Goal: Task Accomplishment & Management: Manage account settings

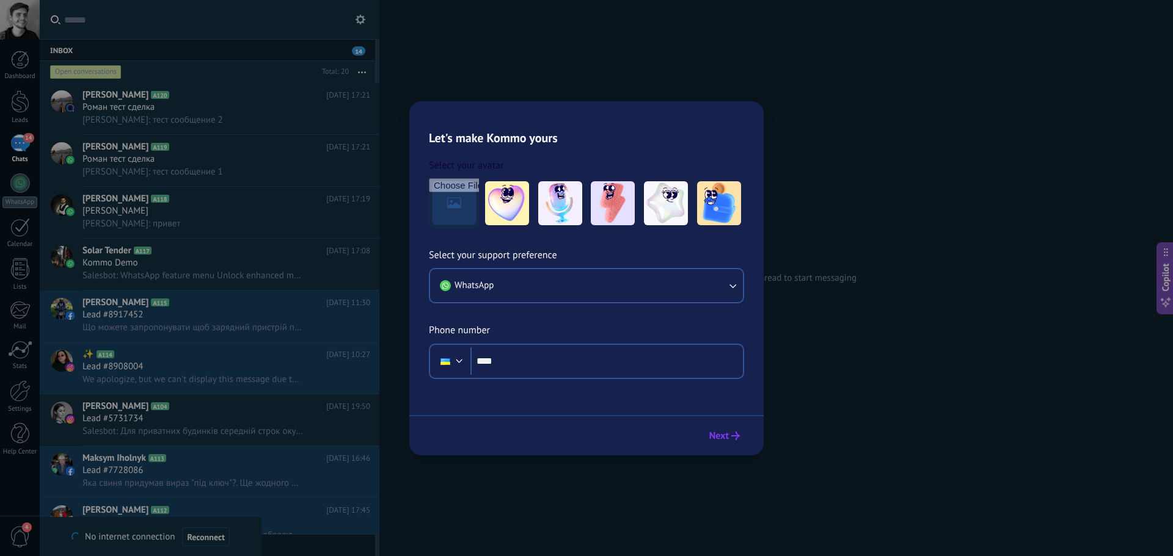
click at [732, 435] on icon "submit" at bounding box center [735, 436] width 9 height 9
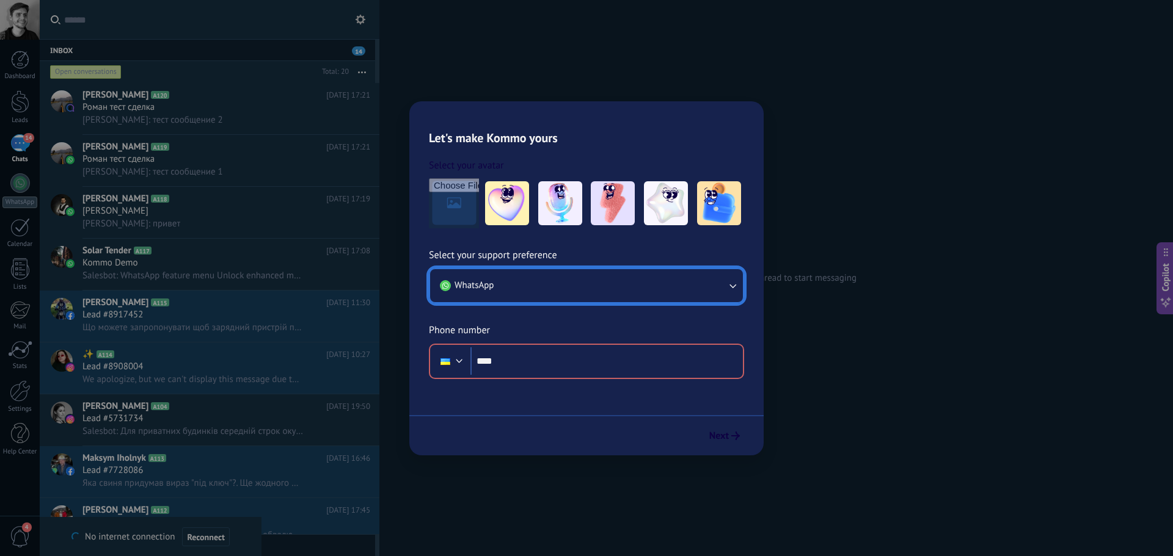
click at [675, 288] on button "WhatsApp" at bounding box center [586, 285] width 313 height 33
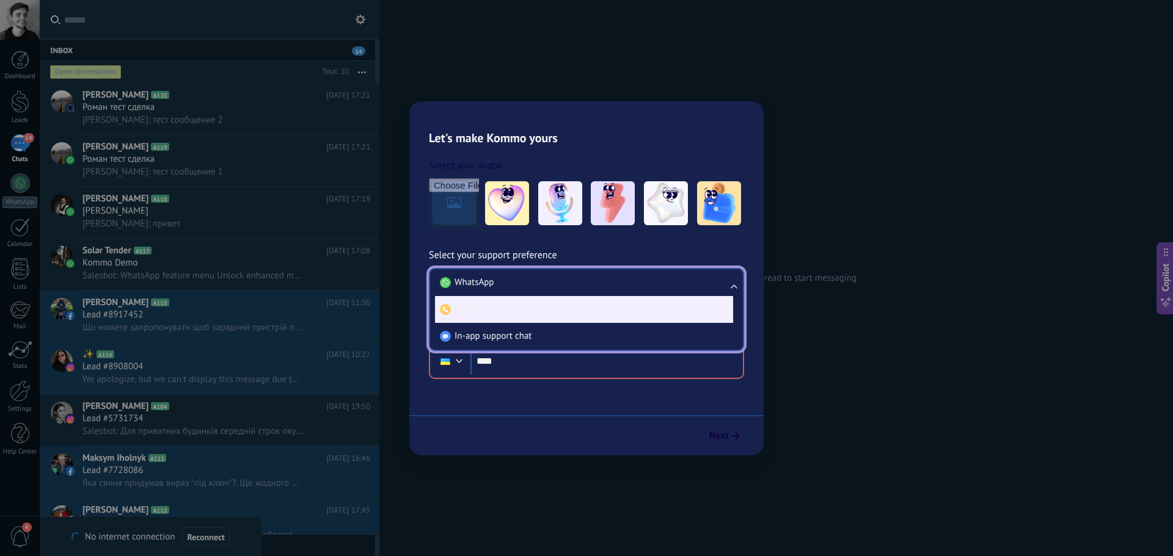
click at [583, 316] on li "Phone" at bounding box center [584, 309] width 298 height 27
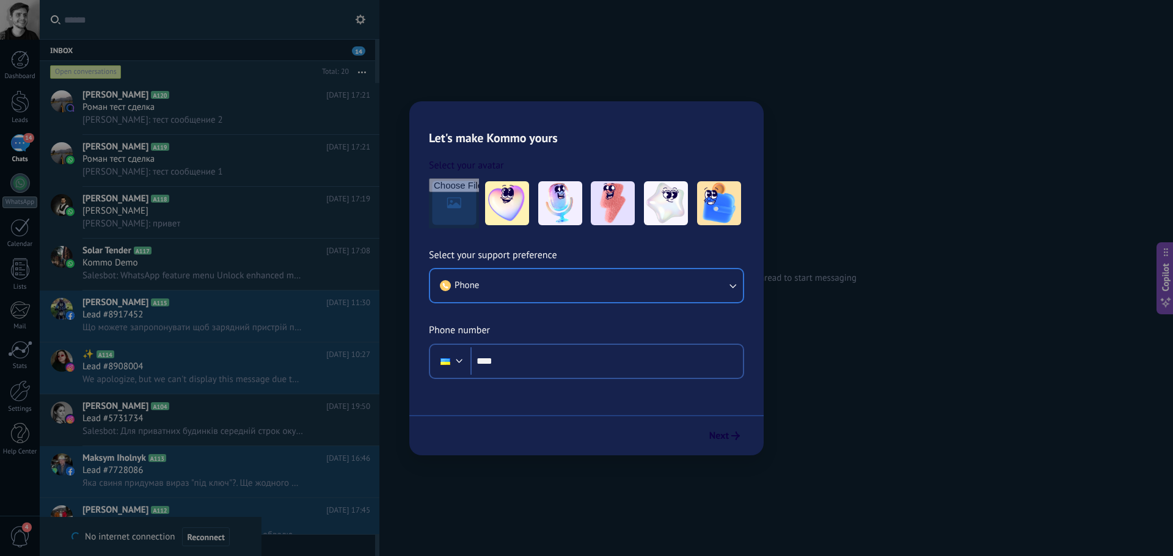
click at [453, 13] on div "Let's make Kommo yours Select your avatar Select your support preference Phone …" at bounding box center [586, 278] width 1173 height 556
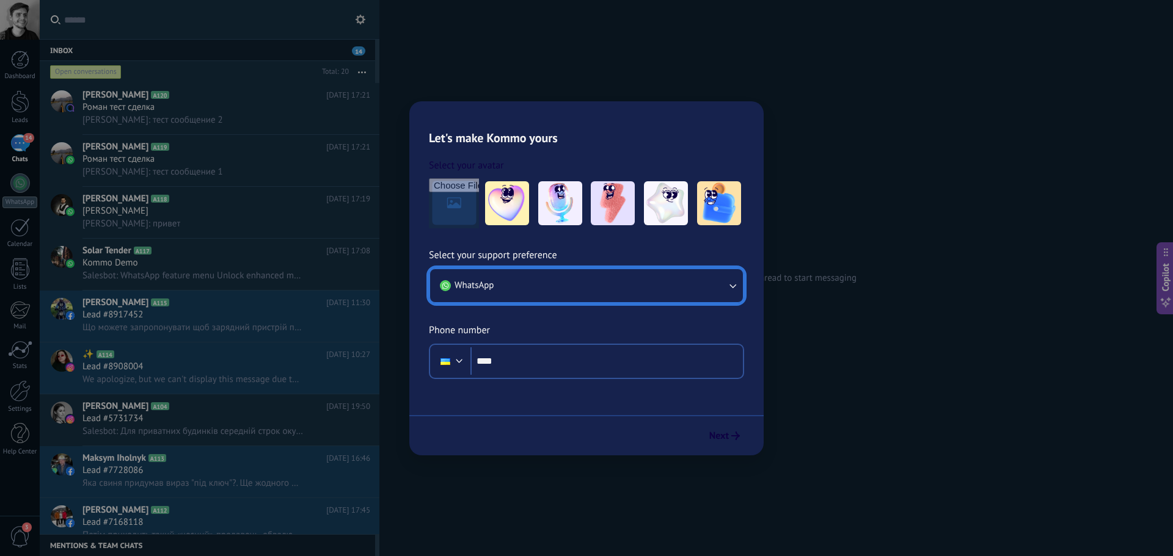
click at [575, 275] on button "WhatsApp" at bounding box center [586, 285] width 313 height 33
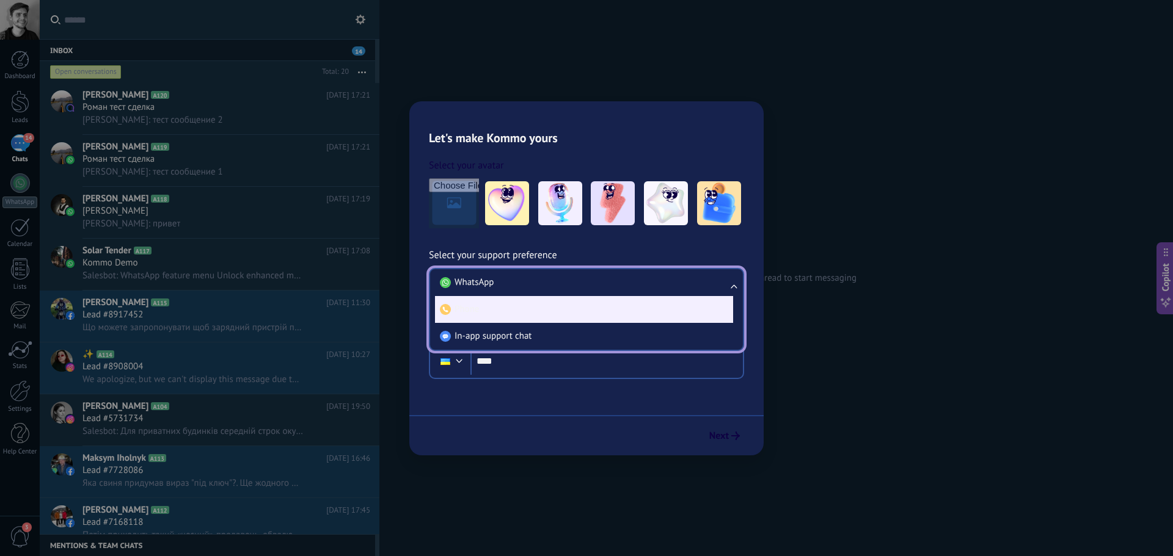
click at [520, 302] on li "Phone" at bounding box center [584, 309] width 298 height 27
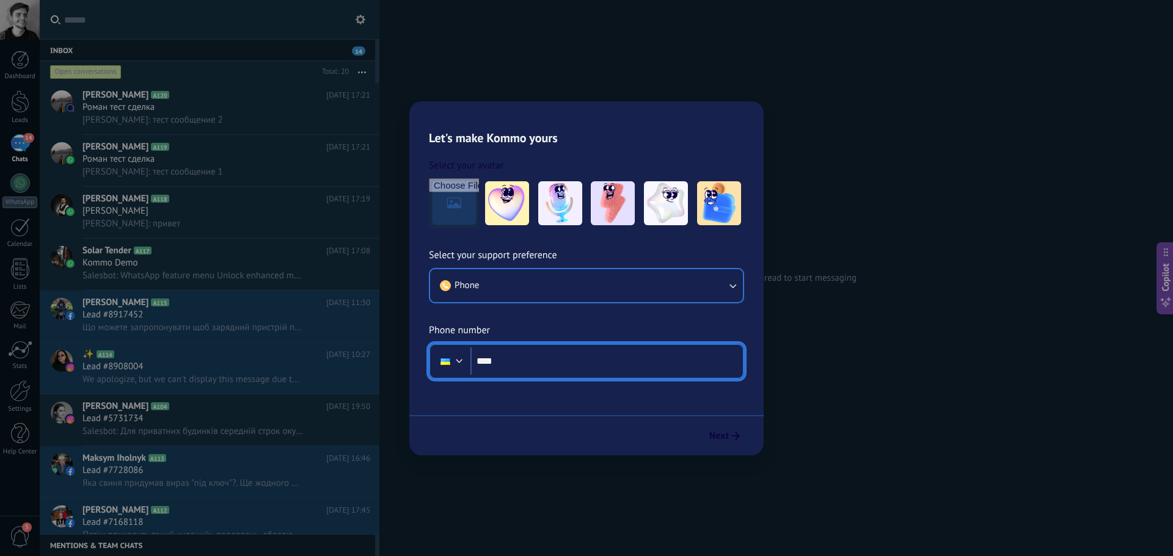
click at [550, 361] on input "****" at bounding box center [606, 362] width 272 height 28
type input "**********"
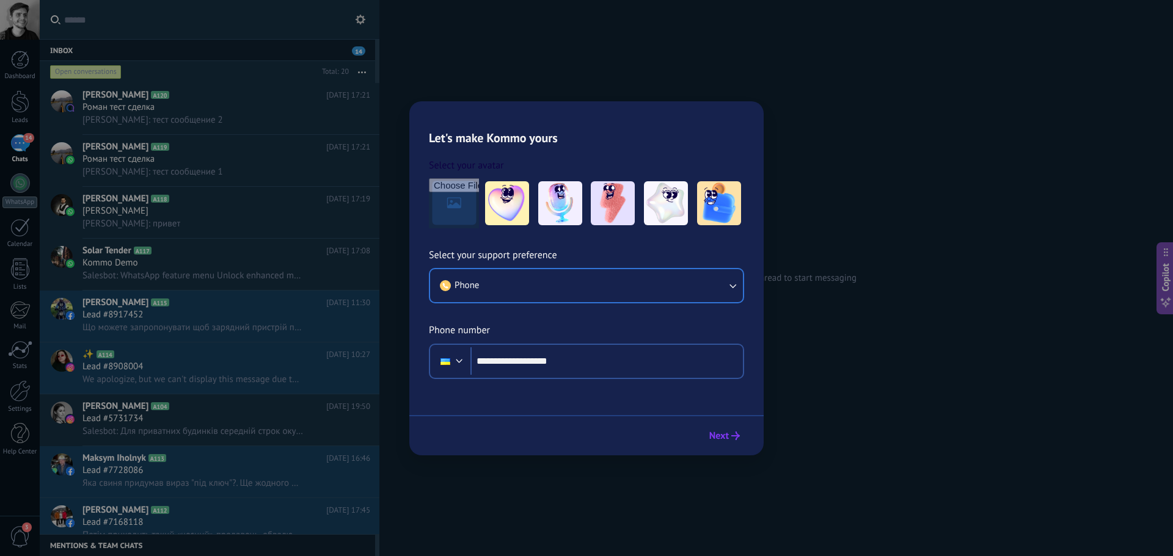
click at [727, 436] on span "Next" at bounding box center [719, 436] width 20 height 9
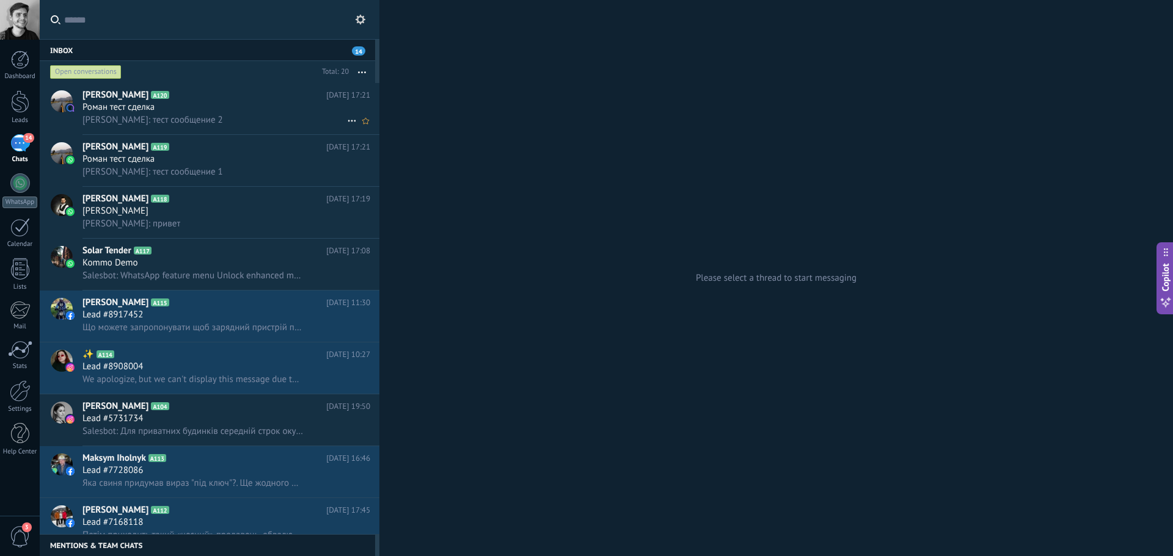
click at [230, 118] on div "[PERSON_NAME]: тест сообщение 2" at bounding box center [226, 120] width 288 height 13
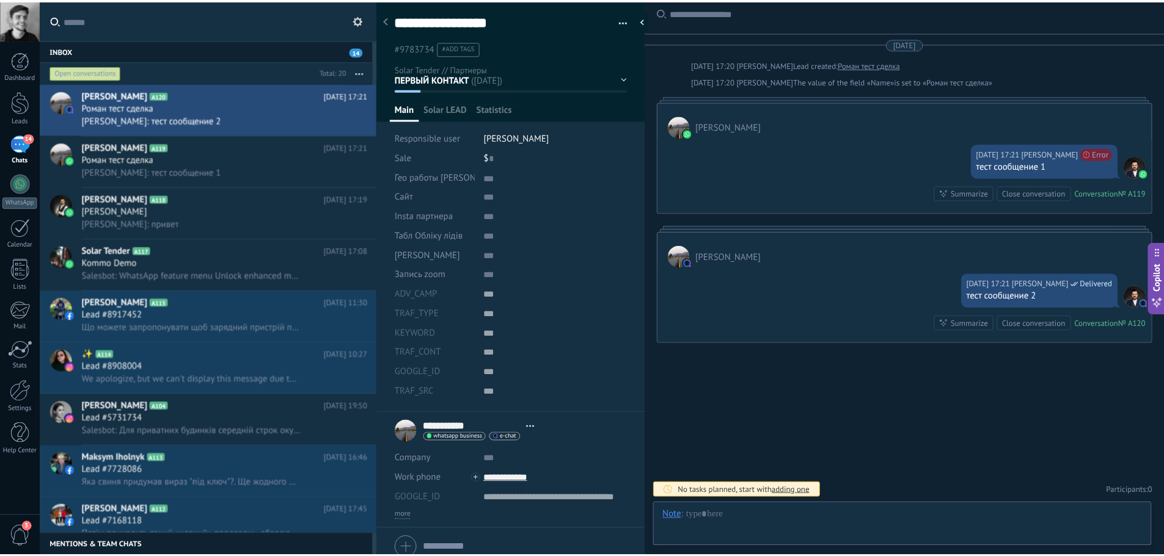
scroll to position [12, 0]
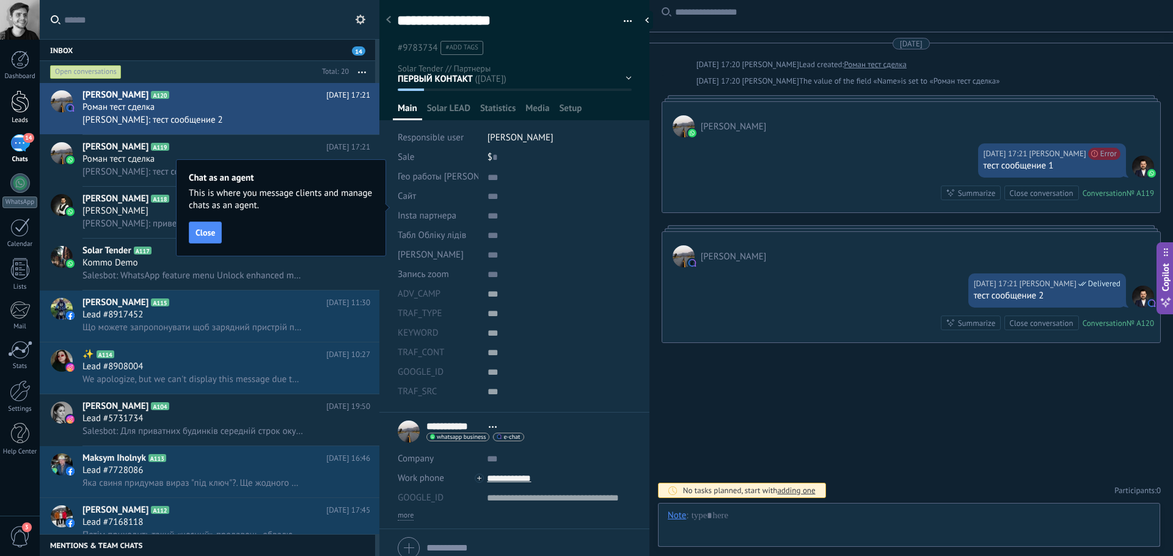
click at [16, 110] on div at bounding box center [20, 101] width 18 height 23
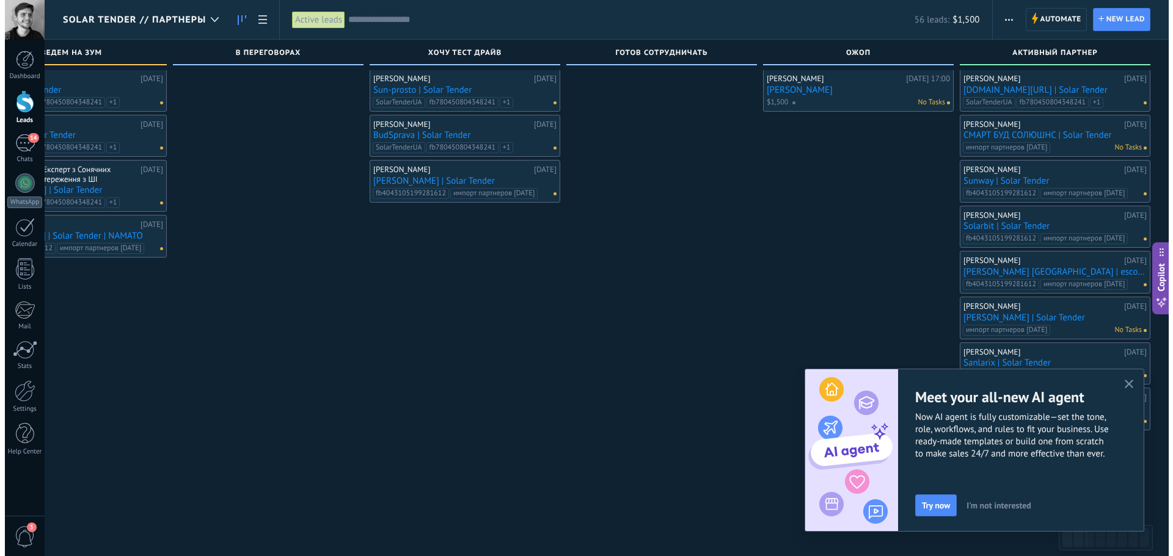
scroll to position [12, 0]
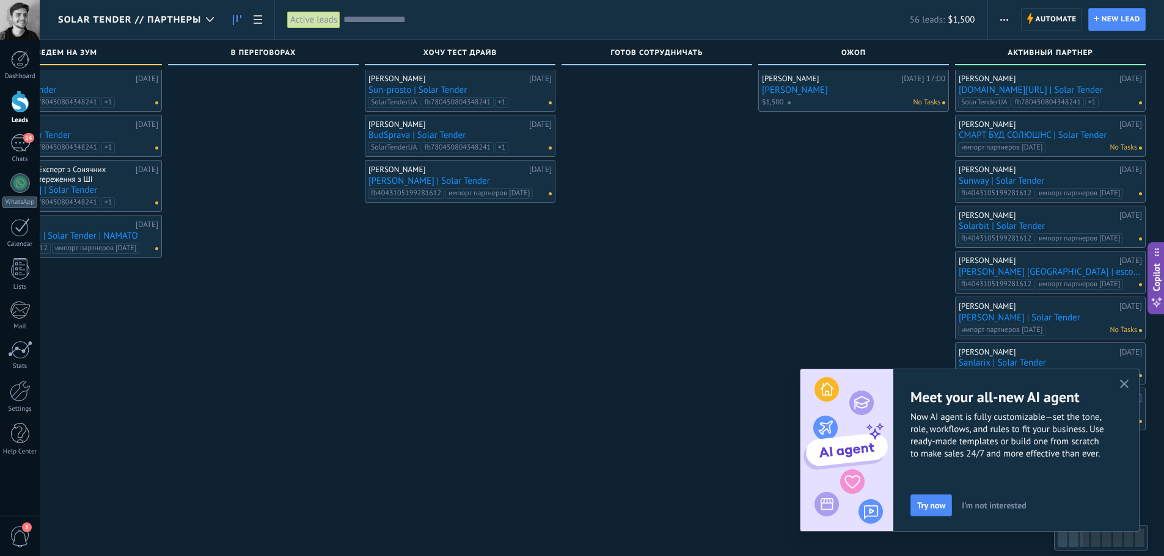
click at [1005, 87] on link "Аmel.ua | Solar Tender" at bounding box center [1049, 90] width 183 height 10
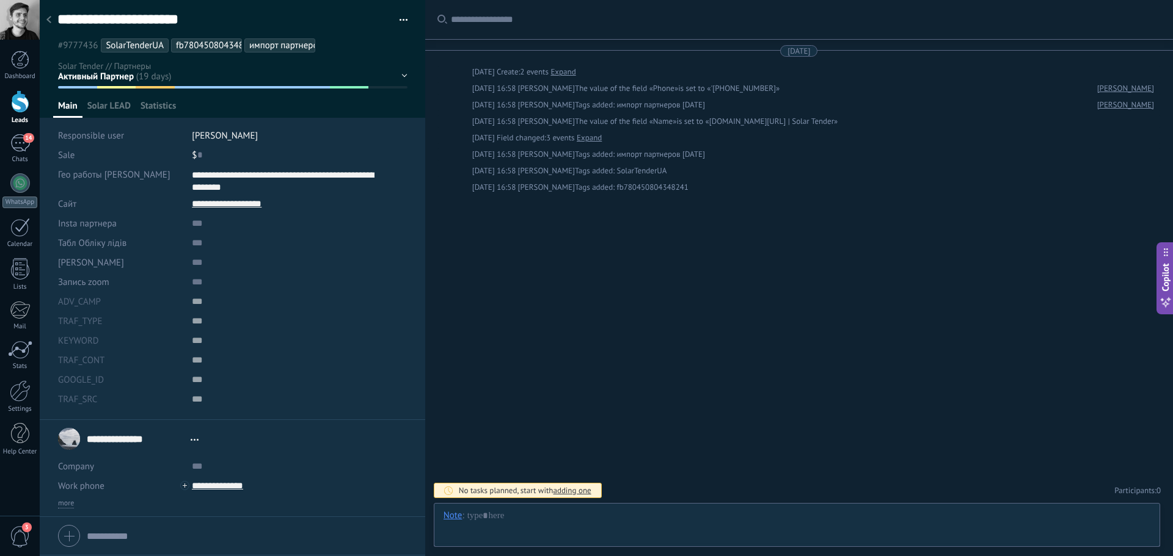
scroll to position [24, 0]
click at [51, 25] on div at bounding box center [48, 21] width 17 height 24
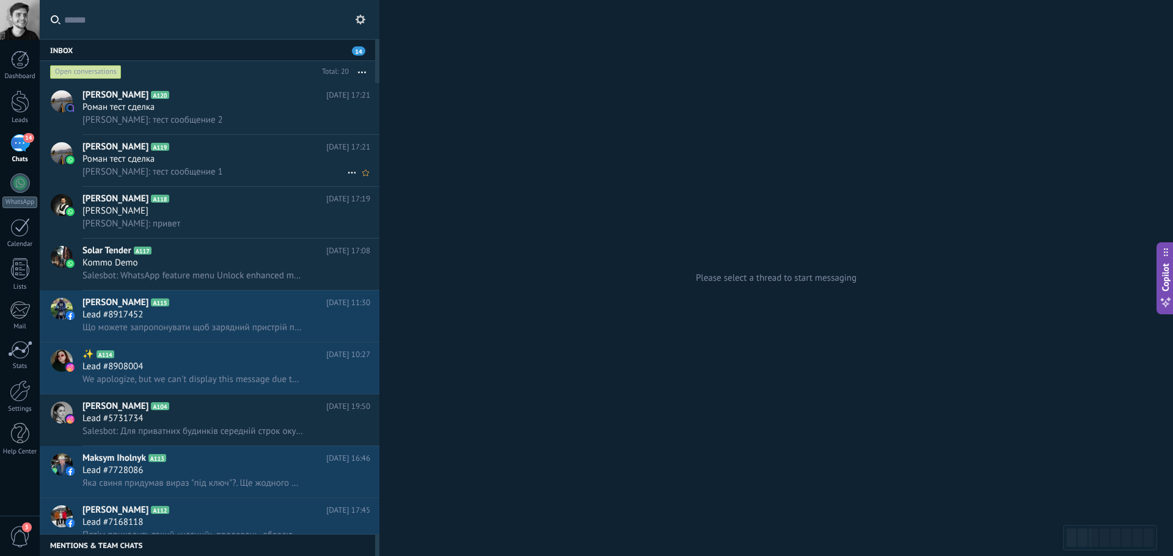
click at [190, 165] on div "Роман тест сделка" at bounding box center [226, 159] width 288 height 12
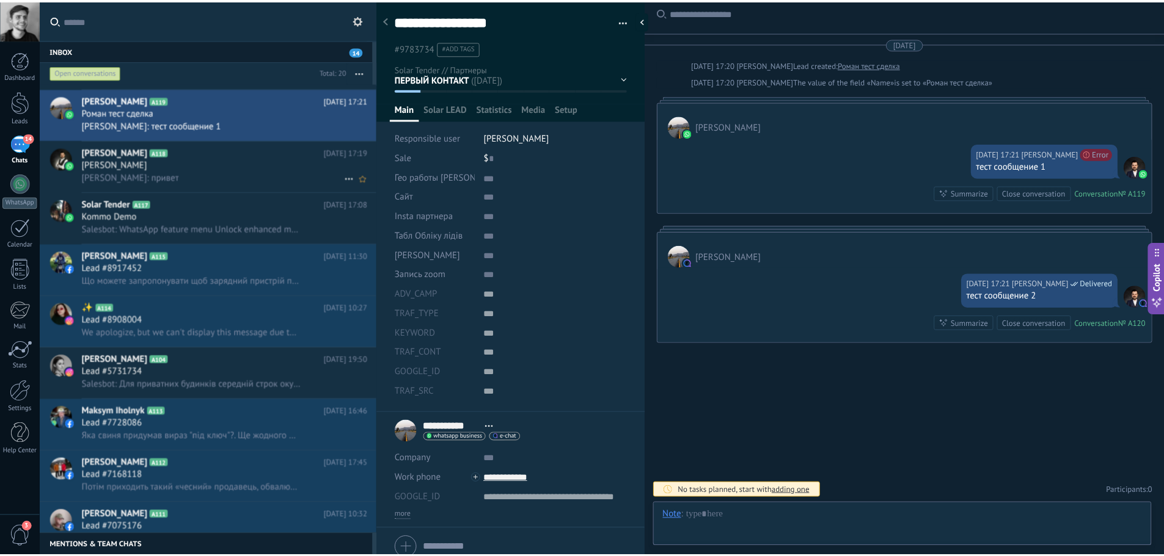
scroll to position [62, 0]
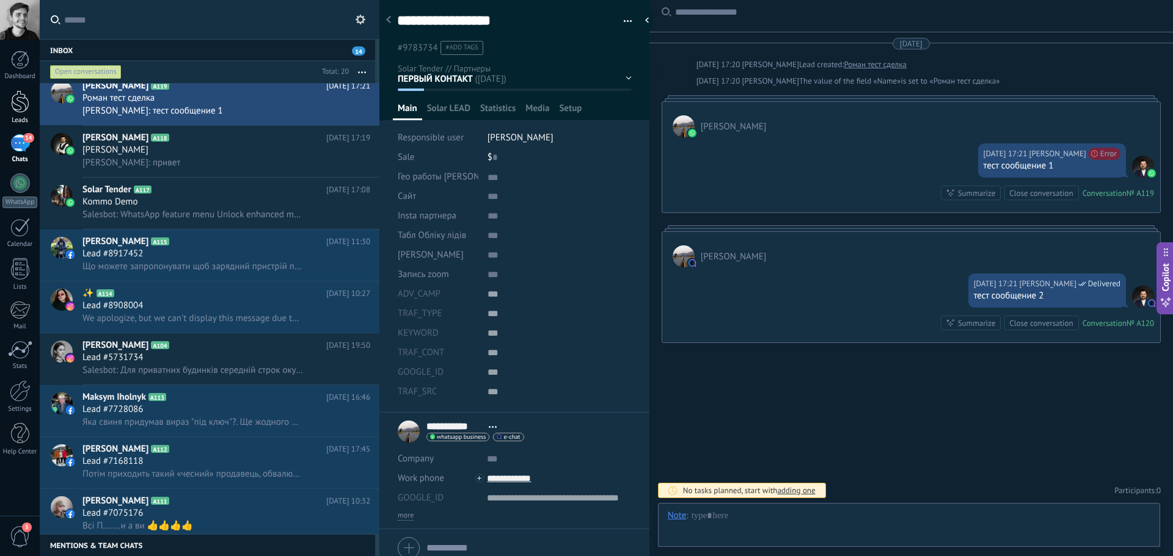
click at [13, 111] on div at bounding box center [20, 101] width 18 height 23
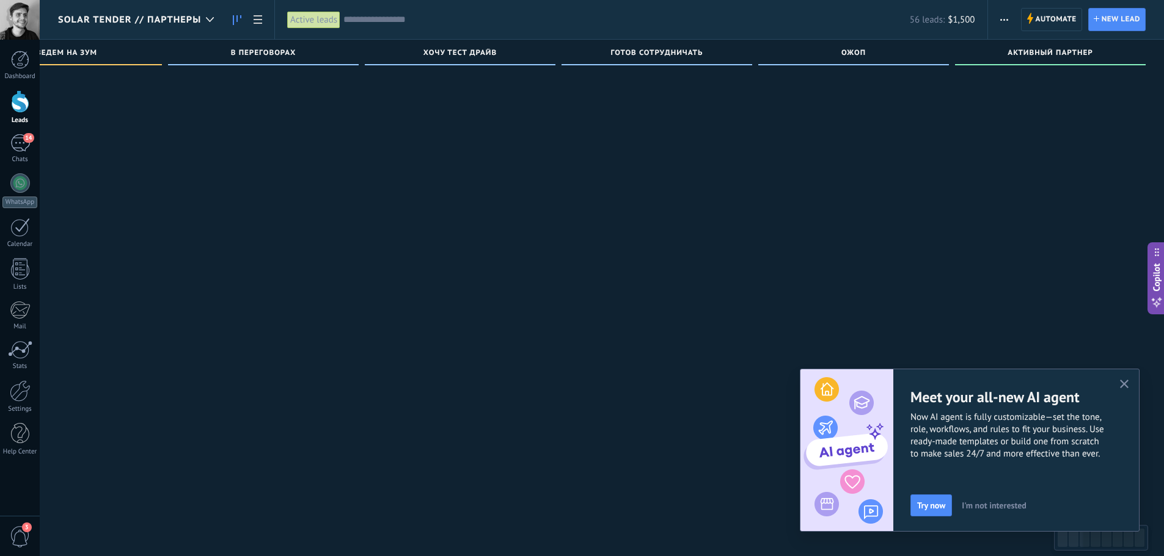
scroll to position [463, 0]
click at [993, 509] on span "I'm not interested" at bounding box center [994, 506] width 65 height 9
click at [924, 506] on span "Got it" at bounding box center [927, 506] width 20 height 9
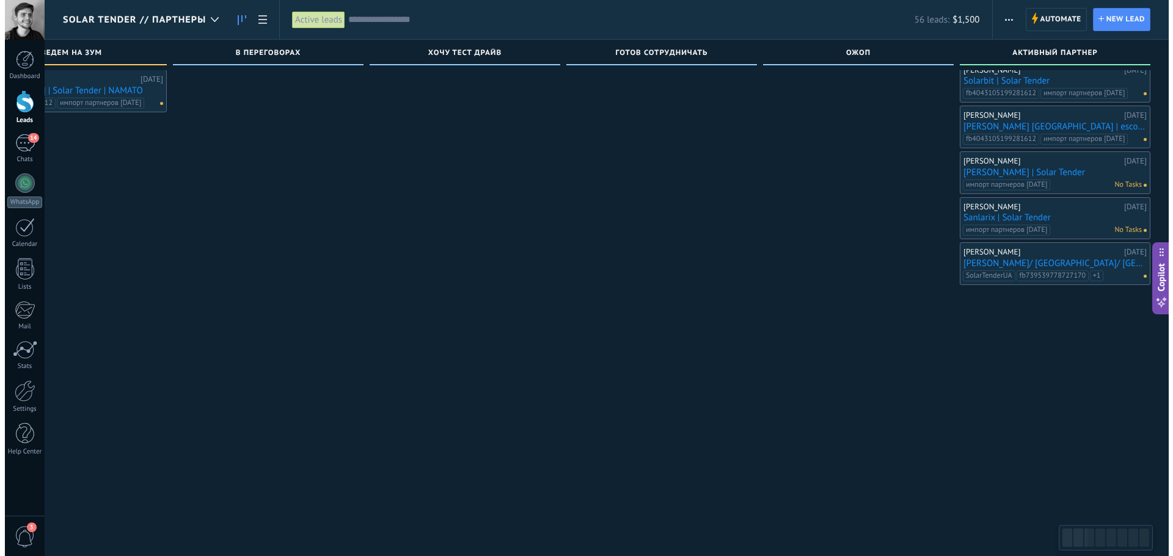
scroll to position [0, 0]
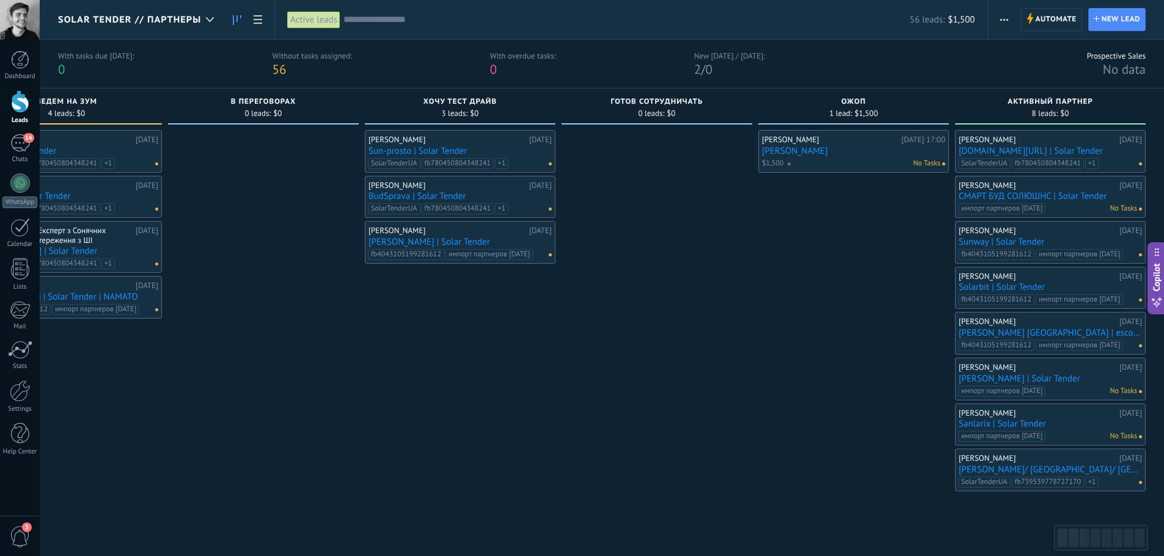
click at [1018, 246] on link "Sunway | Solar Tender" at bounding box center [1049, 242] width 183 height 10
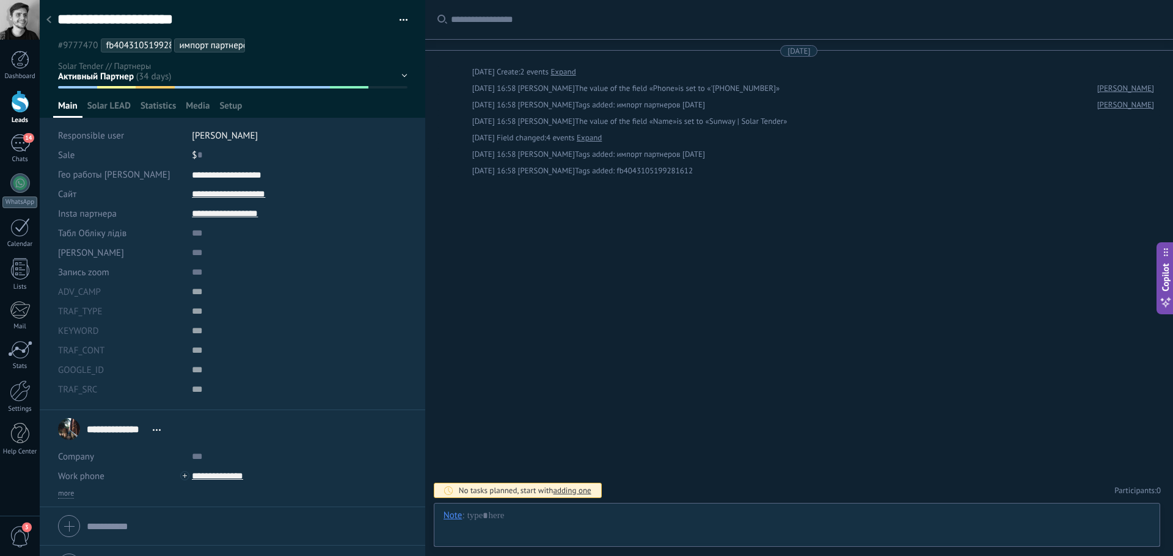
click at [53, 31] on div at bounding box center [48, 21] width 17 height 24
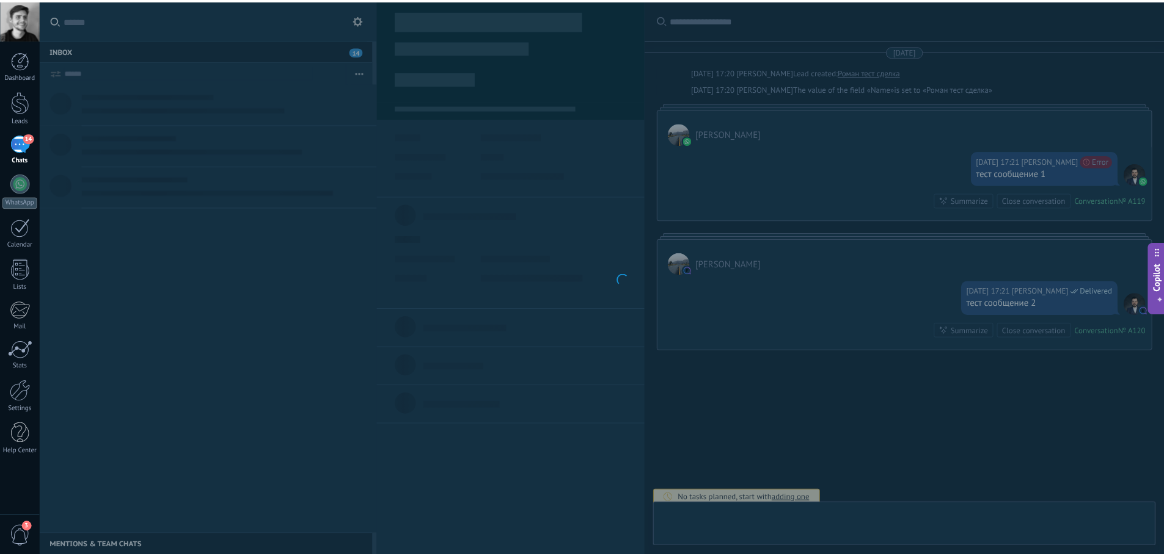
scroll to position [7, 0]
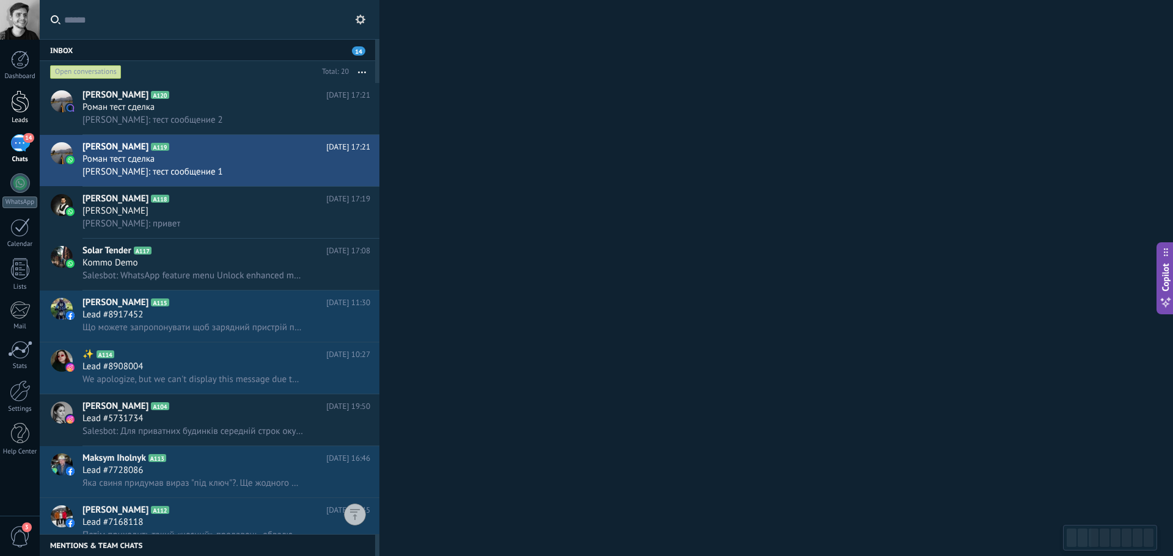
click at [21, 114] on link "Leads" at bounding box center [20, 107] width 40 height 34
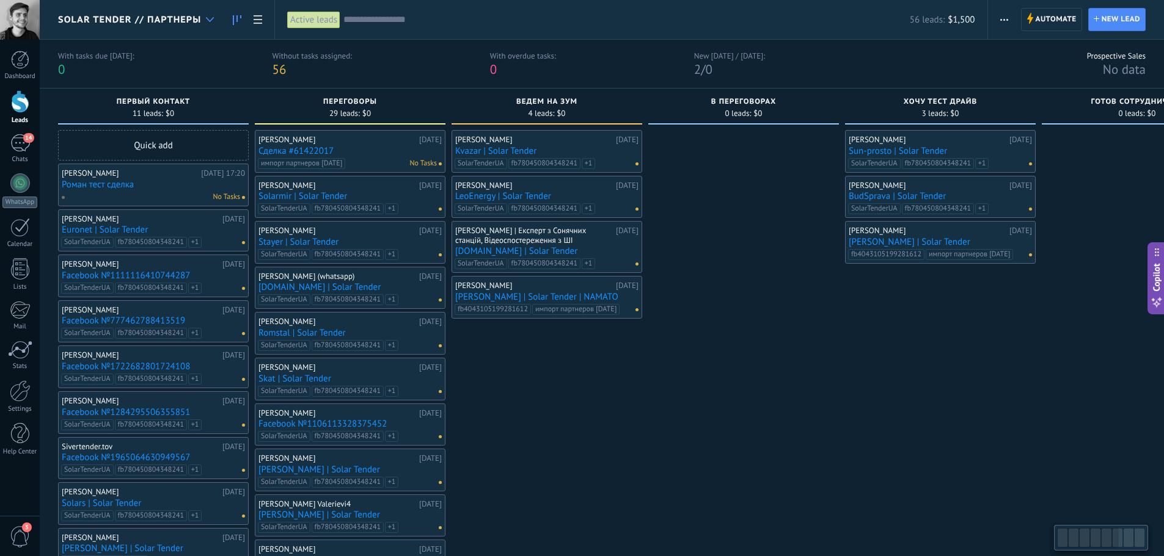
click at [204, 31] on div at bounding box center [210, 20] width 20 height 24
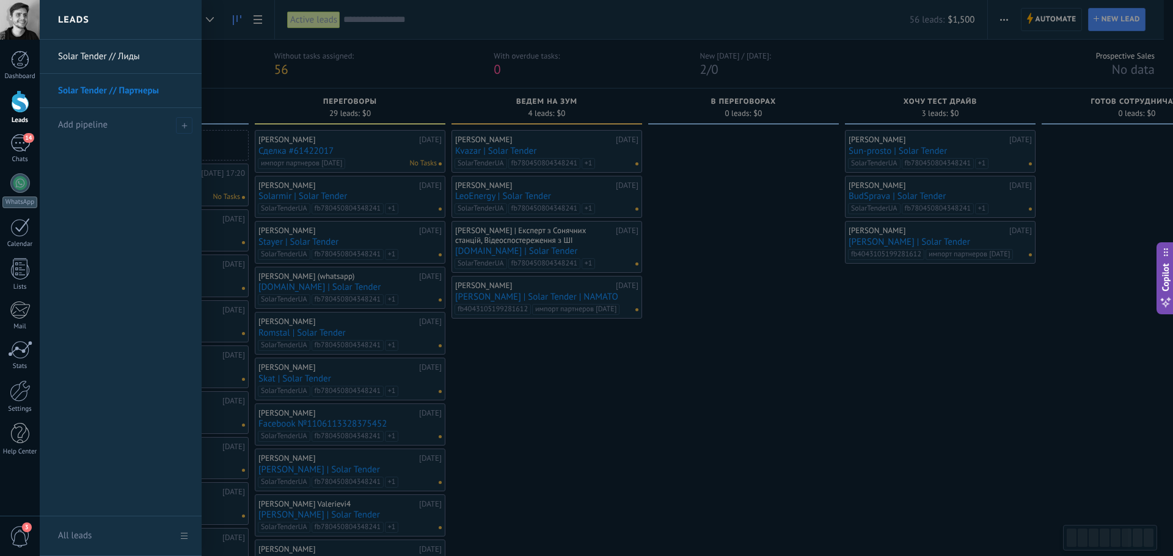
click at [123, 48] on link "Solar Tender // Лиды" at bounding box center [123, 57] width 131 height 34
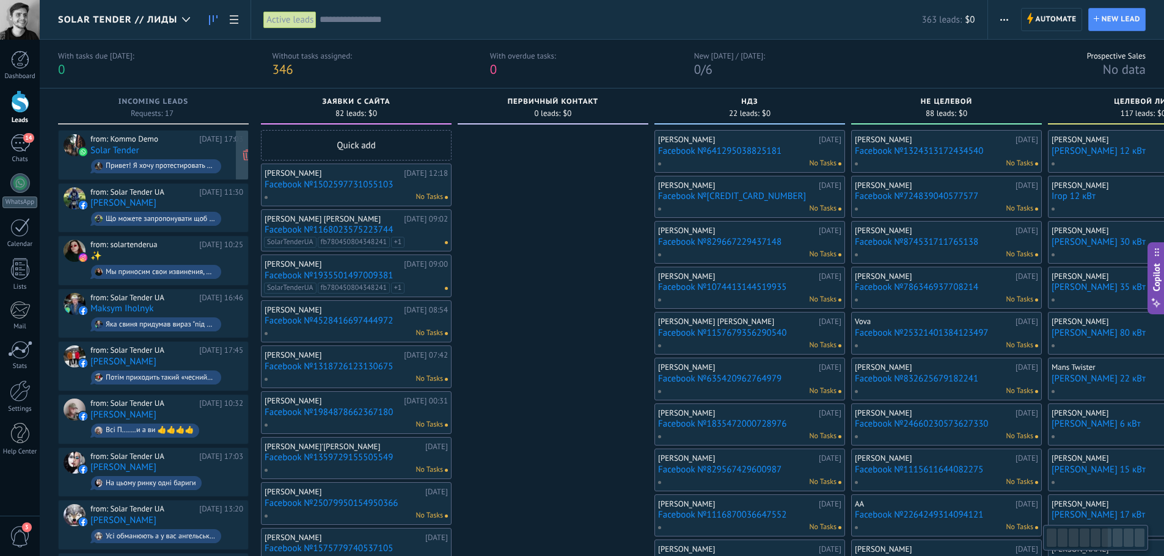
click at [131, 136] on div "from: Kommo Demo" at bounding box center [142, 139] width 104 height 10
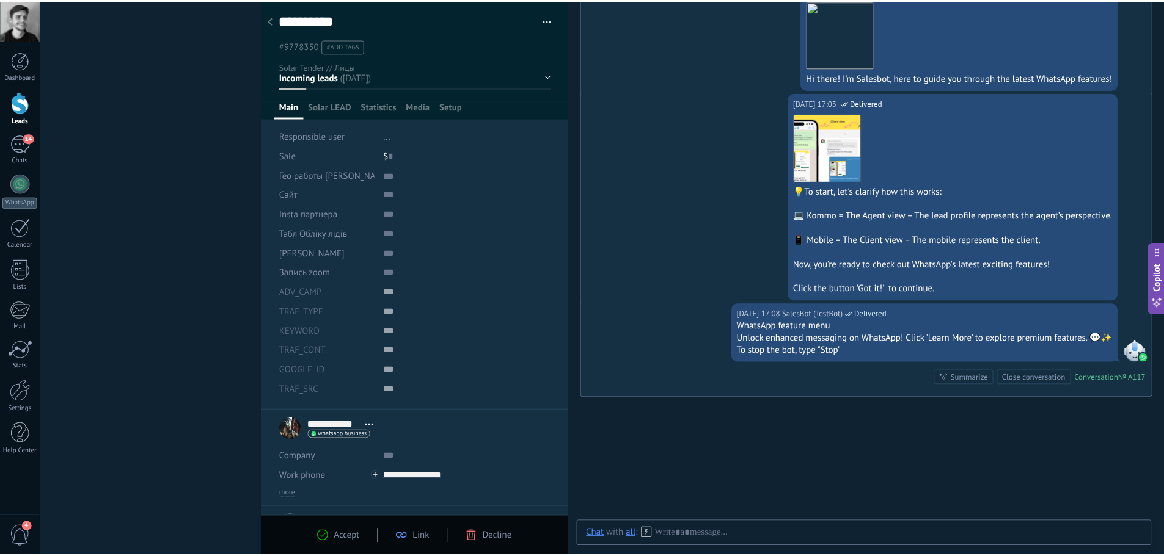
scroll to position [305, 0]
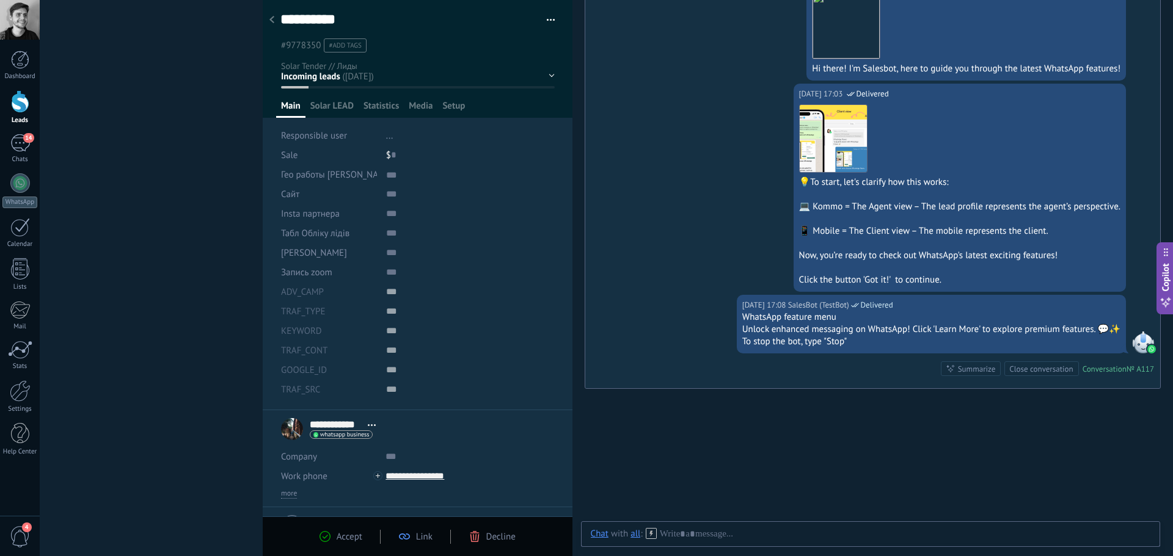
click at [277, 20] on div at bounding box center [271, 21] width 17 height 24
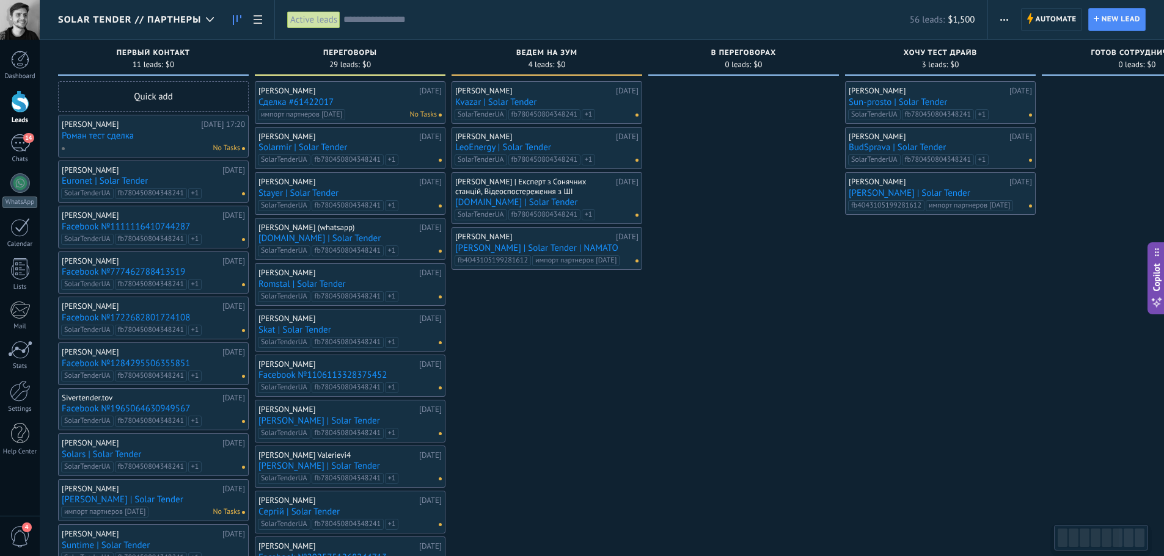
click at [196, 32] on div "Solar Tender // Партнеры" at bounding box center [139, 19] width 162 height 39
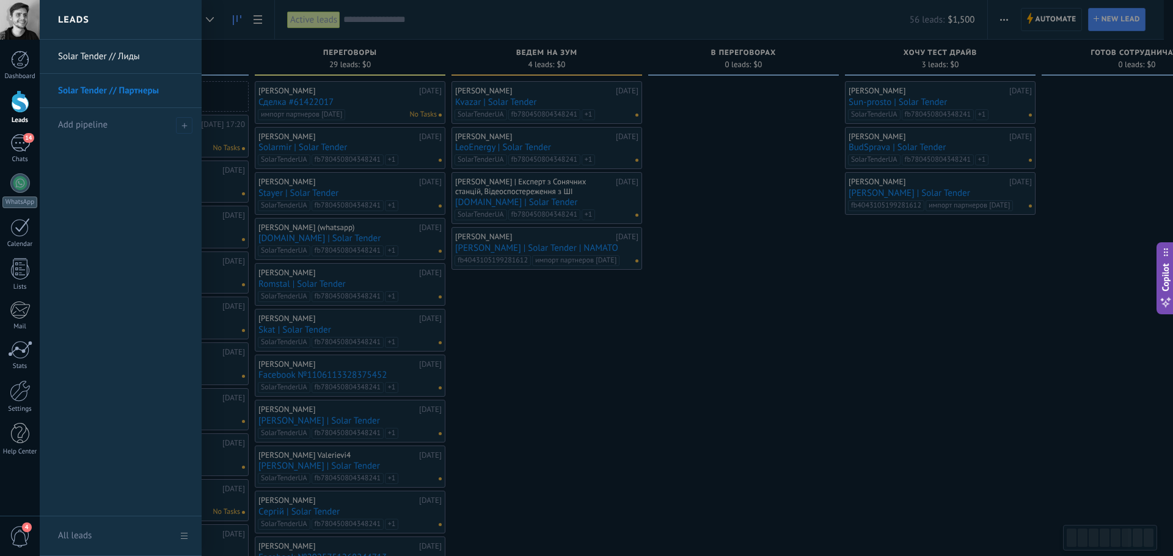
click at [142, 54] on link "Solar Tender // Лиды" at bounding box center [123, 57] width 131 height 34
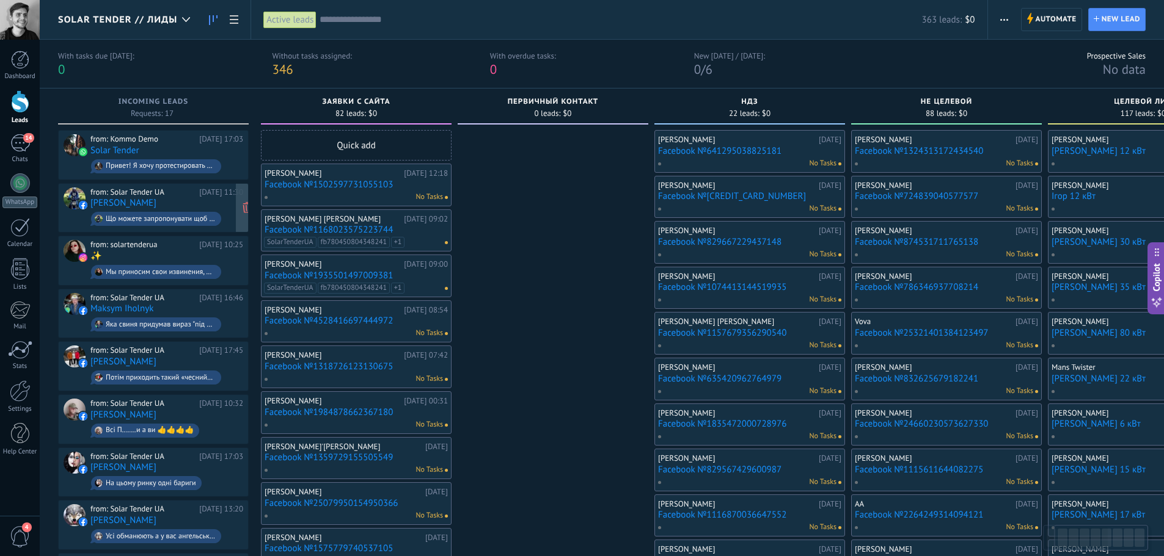
click at [155, 205] on link "[PERSON_NAME]" at bounding box center [123, 203] width 66 height 10
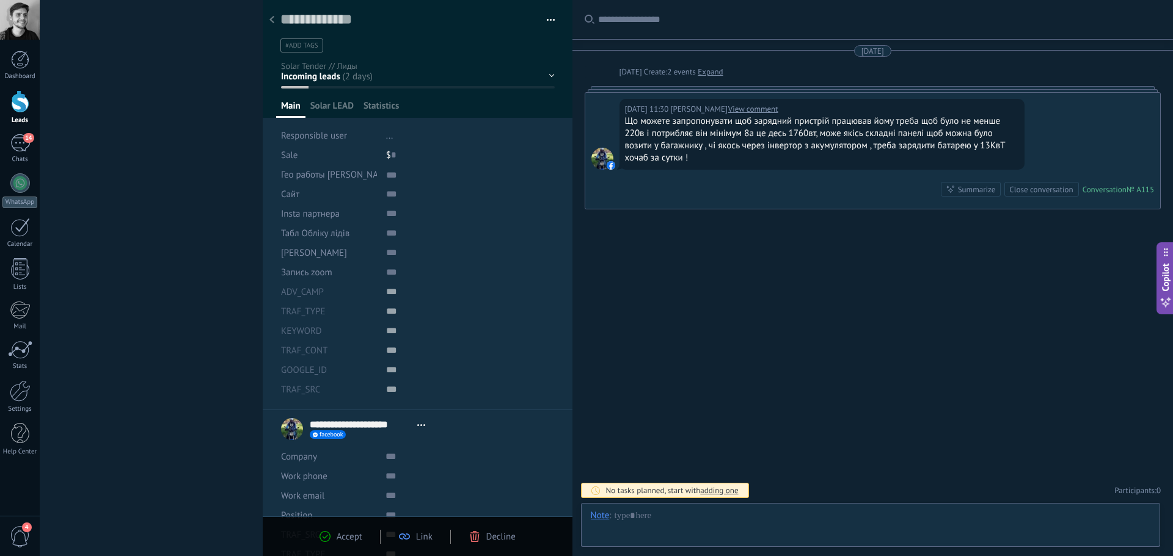
scroll to position [12, 0]
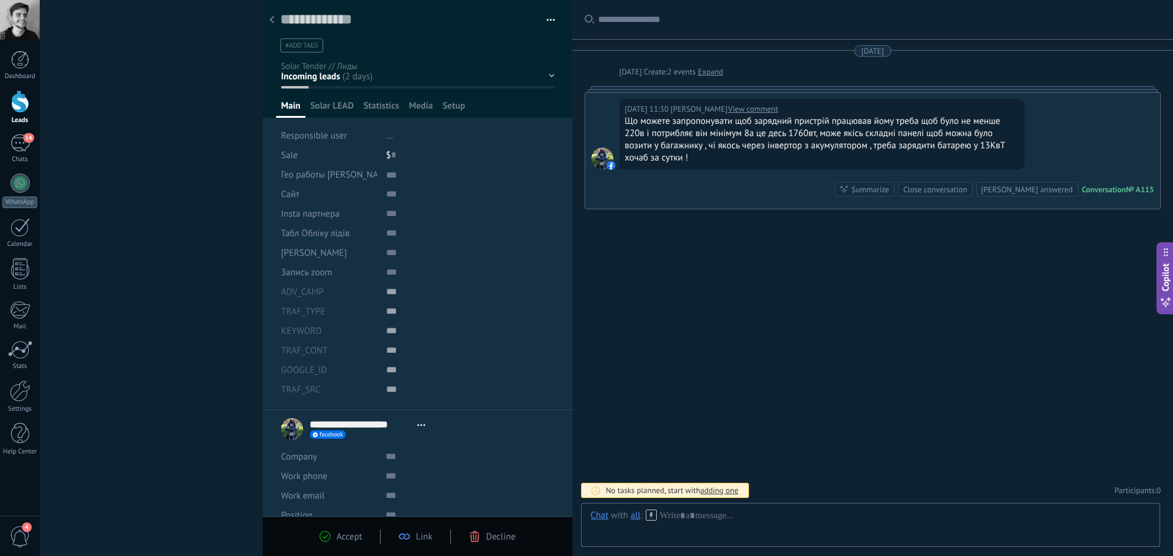
click at [274, 18] on div at bounding box center [271, 21] width 17 height 24
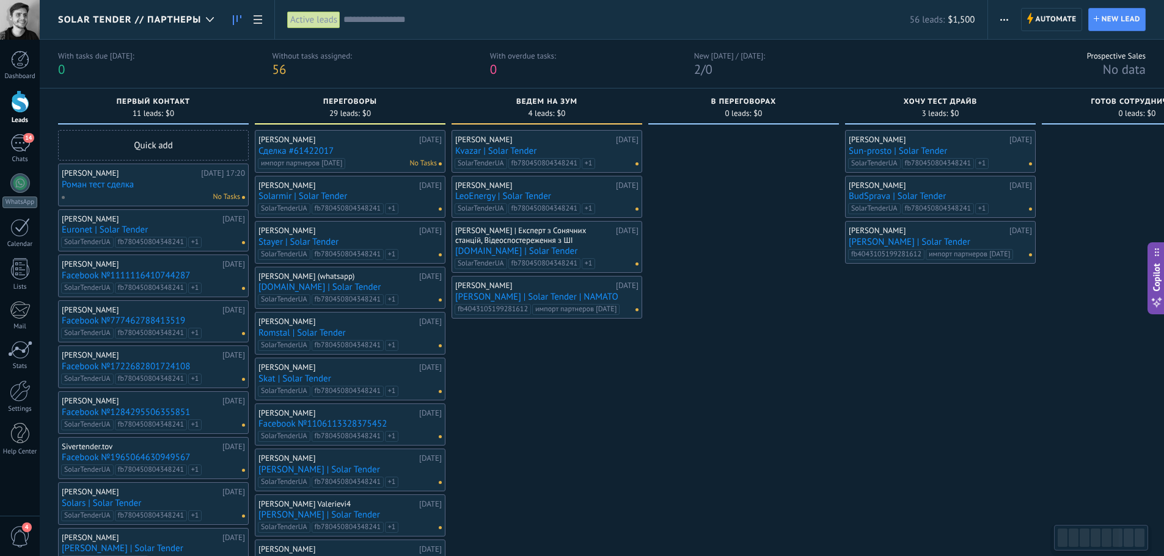
click at [922, 148] on link "Sun-prosto | Solar Tender" at bounding box center [939, 151] width 183 height 10
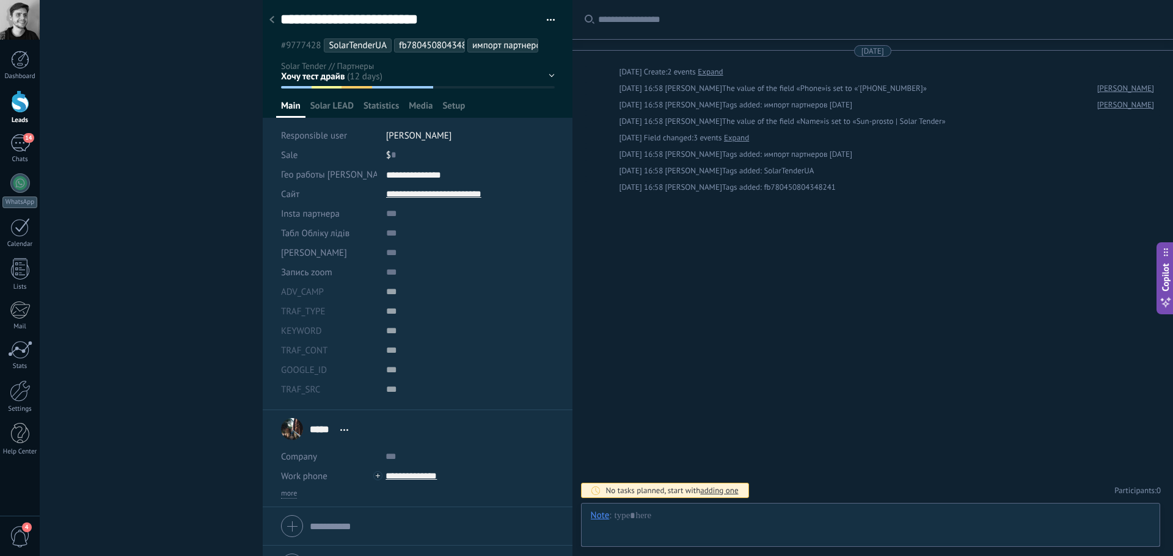
click at [279, 20] on div at bounding box center [271, 21] width 17 height 24
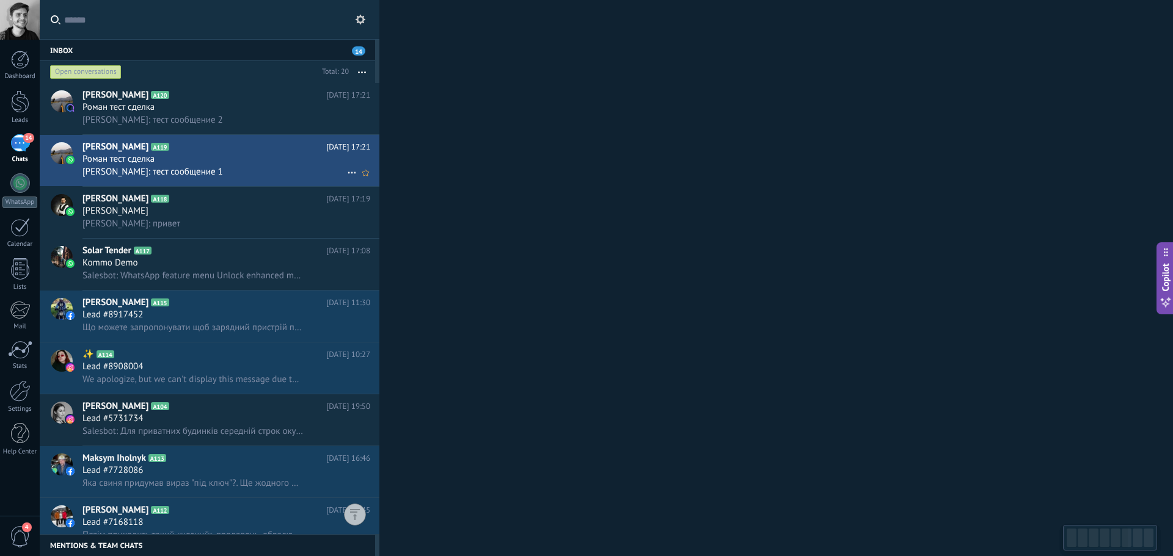
click at [191, 158] on div "Роман тест сделка" at bounding box center [226, 159] width 288 height 12
click at [263, 170] on div "[PERSON_NAME]: тест сообщение 1" at bounding box center [226, 172] width 288 height 13
click at [128, 144] on span "[PERSON_NAME]" at bounding box center [115, 147] width 66 height 12
click at [119, 166] on span "[PERSON_NAME]: тест сообщение 1" at bounding box center [152, 172] width 140 height 12
click at [180, 174] on span "[PERSON_NAME]: тест сообщение 1" at bounding box center [152, 172] width 140 height 12
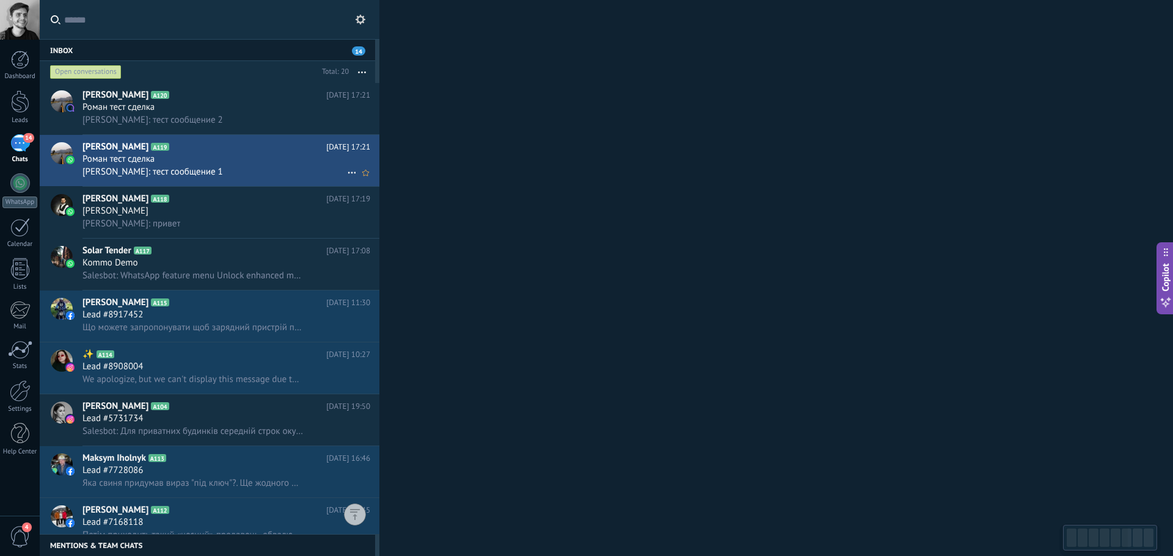
click at [180, 174] on span "[PERSON_NAME]: тест сообщение 1" at bounding box center [152, 172] width 140 height 12
click at [222, 122] on div "[PERSON_NAME]: тест сообщение 2" at bounding box center [226, 120] width 288 height 13
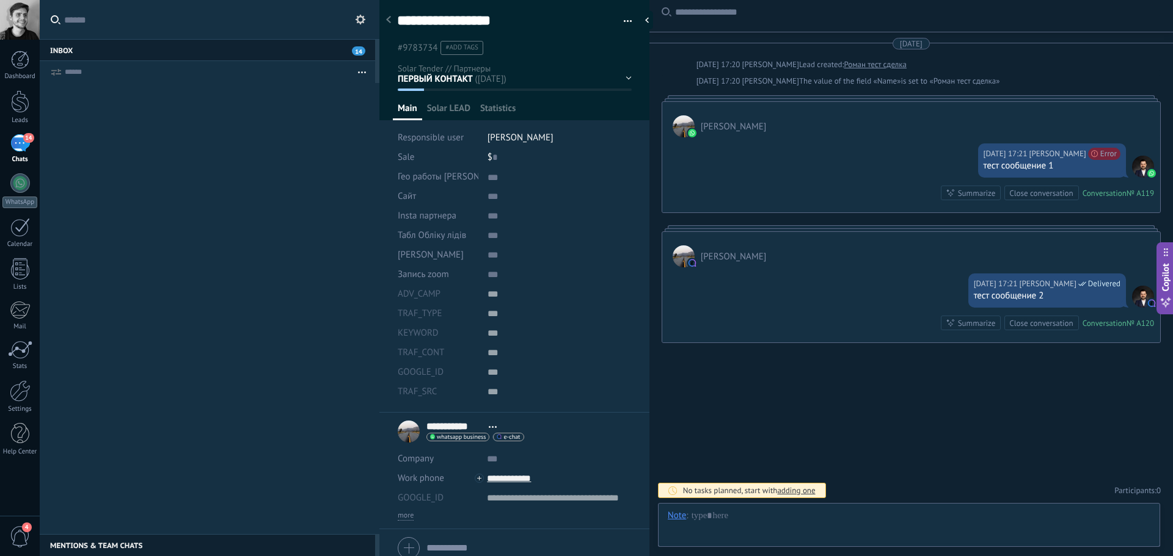
scroll to position [12, 0]
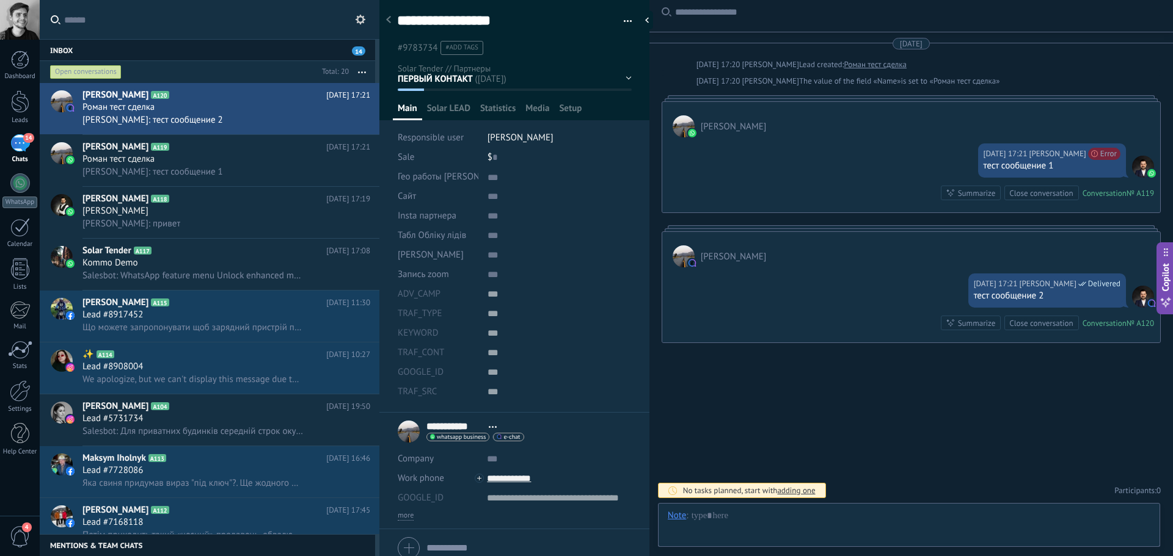
click at [1032, 197] on div "Close conversation" at bounding box center [1041, 194] width 64 height 12
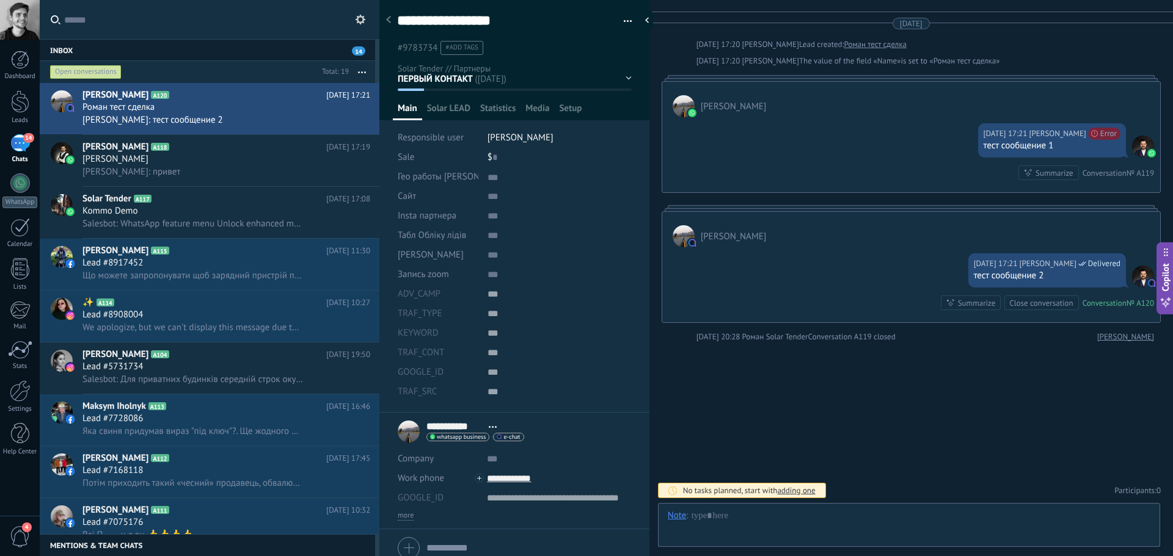
click at [1036, 304] on div "Close conversation" at bounding box center [1041, 303] width 64 height 12
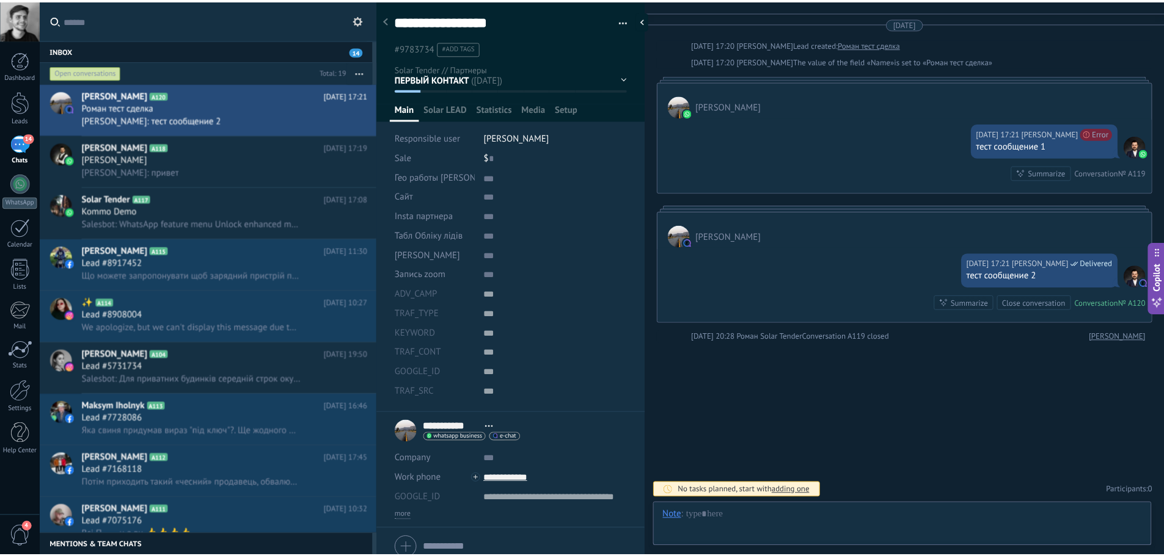
scroll to position [44, 0]
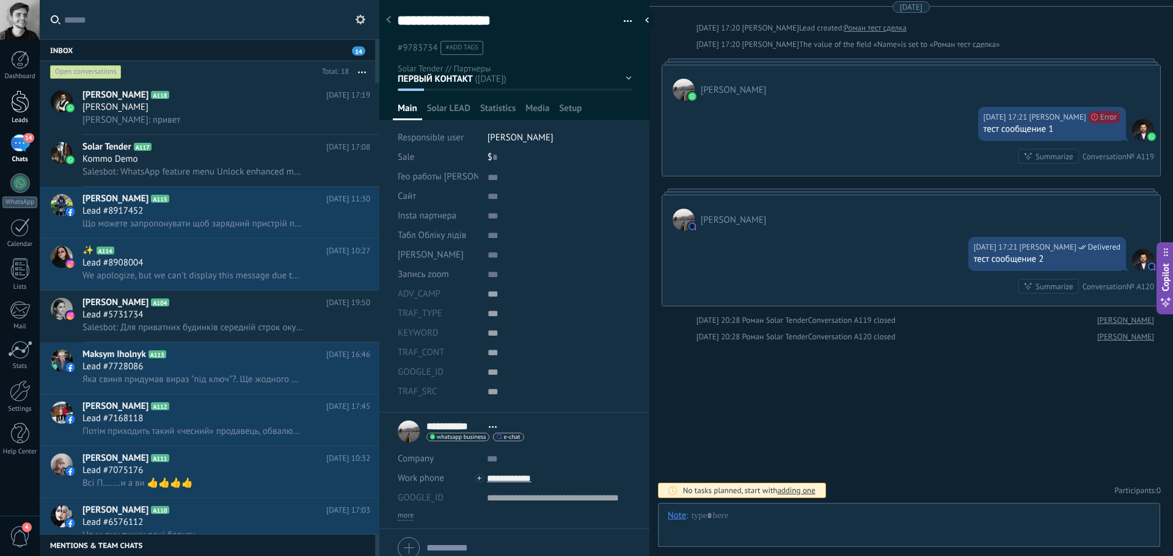
click at [17, 116] on link "Leads" at bounding box center [20, 107] width 40 height 34
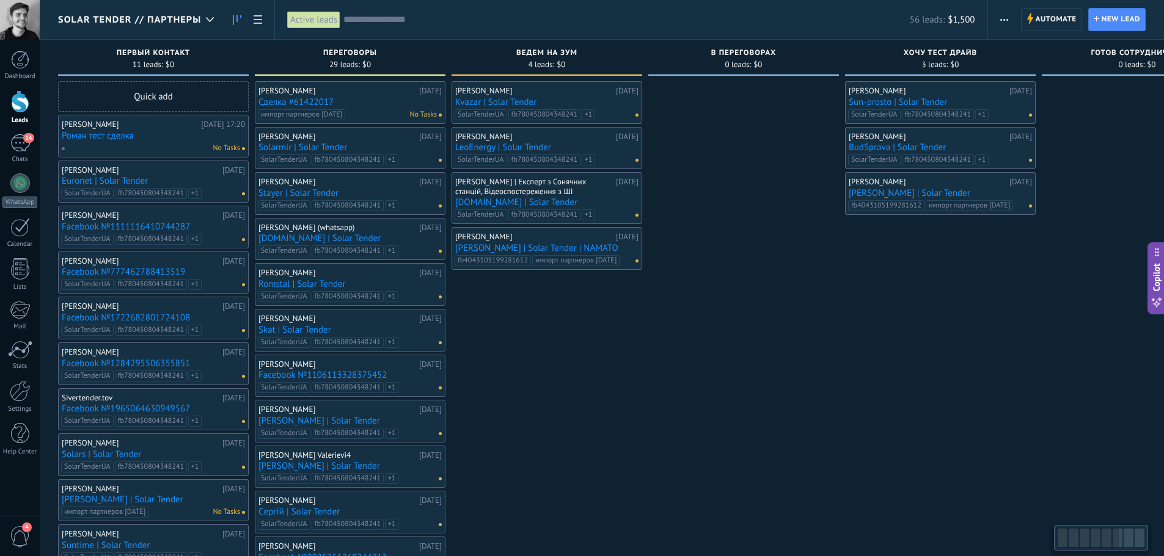
click at [191, 25] on span "Solar Tender // Партнеры" at bounding box center [129, 20] width 143 height 12
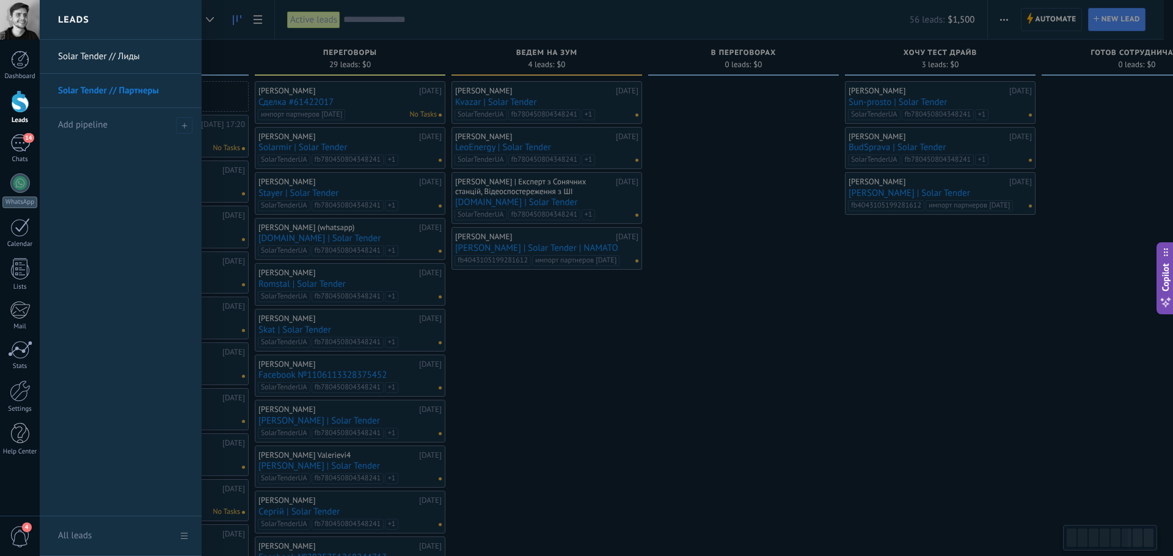
click at [106, 63] on link "Solar Tender // Лиды" at bounding box center [123, 57] width 131 height 34
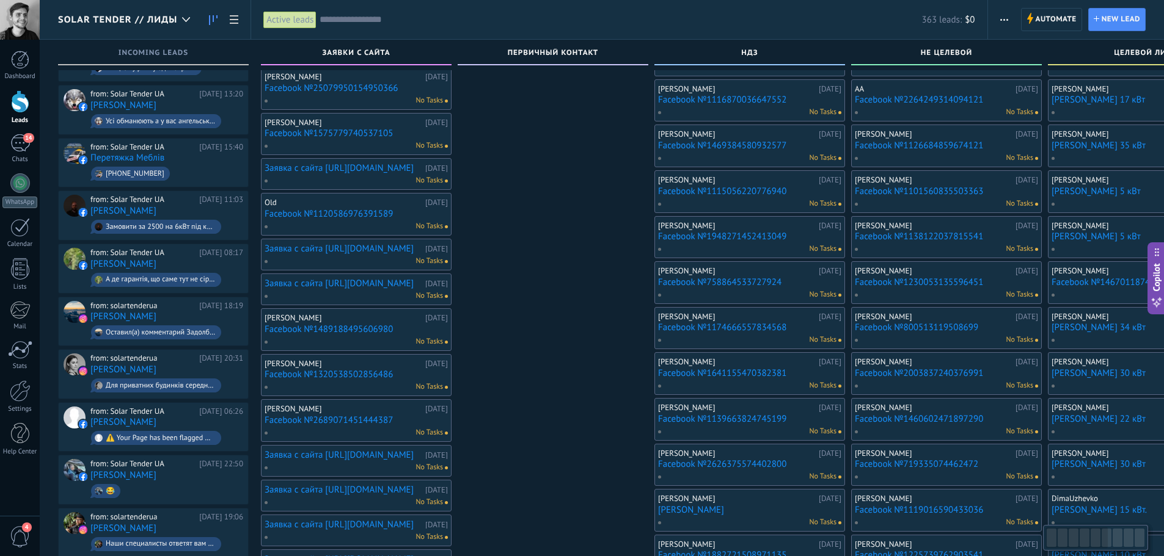
scroll to position [318, 0]
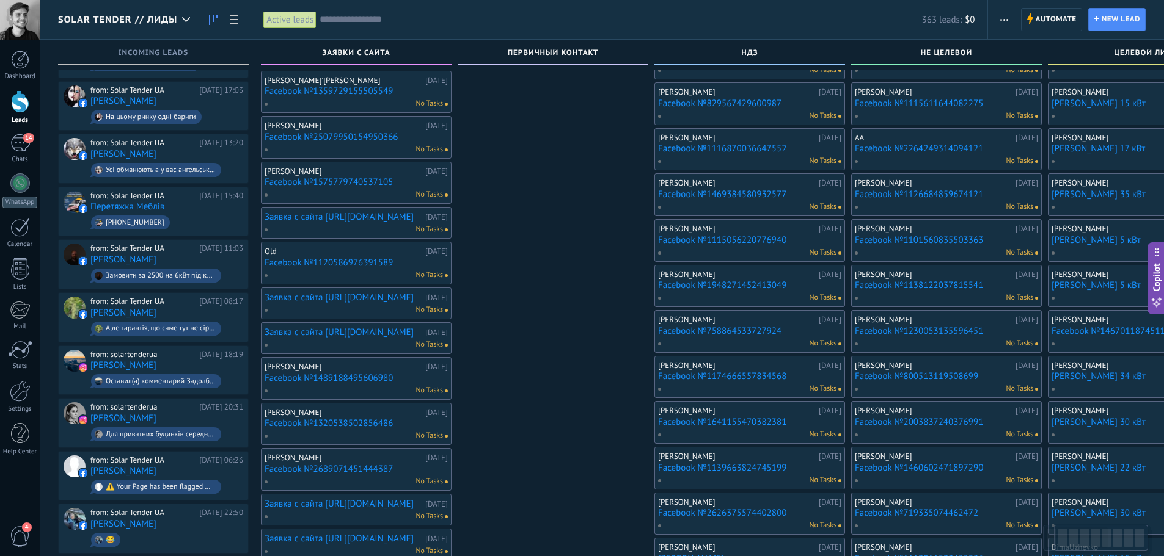
click at [321, 294] on link "Заявка с сайта https://solartender.in.ua" at bounding box center [344, 298] width 158 height 10
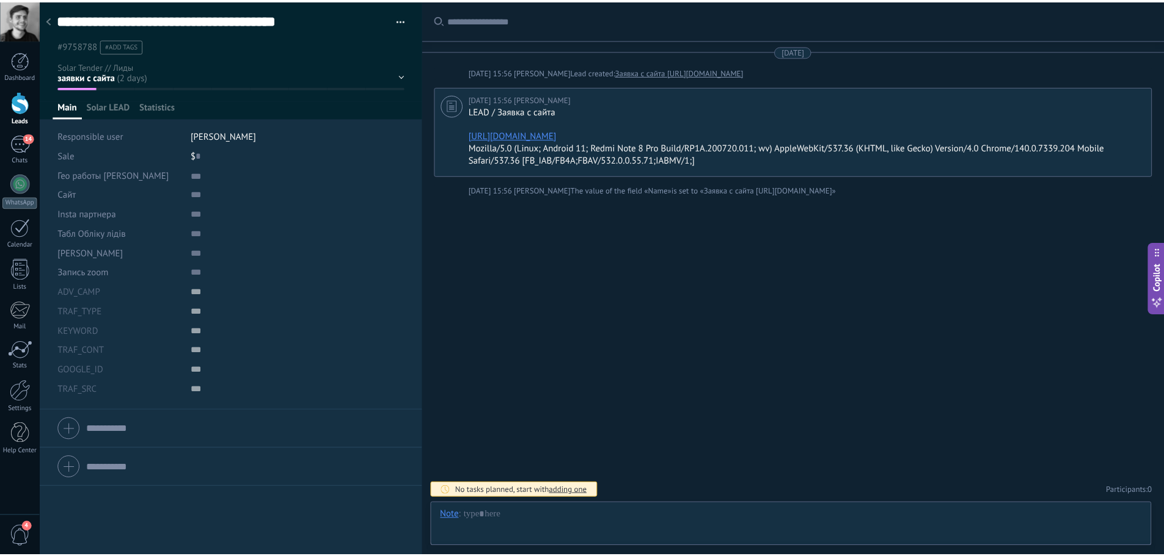
scroll to position [12, 0]
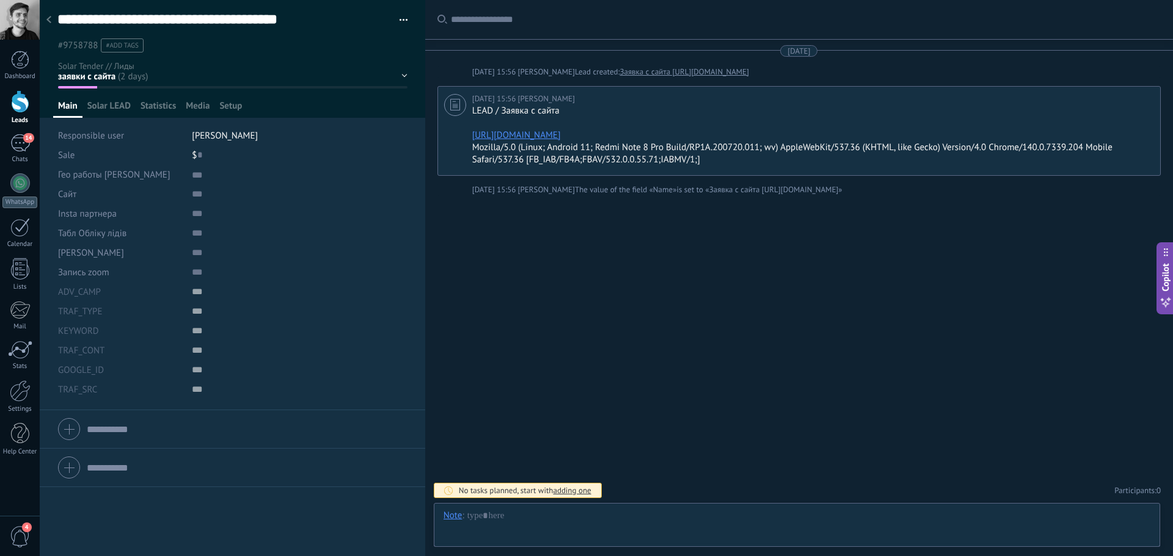
click at [53, 27] on div at bounding box center [48, 21] width 17 height 24
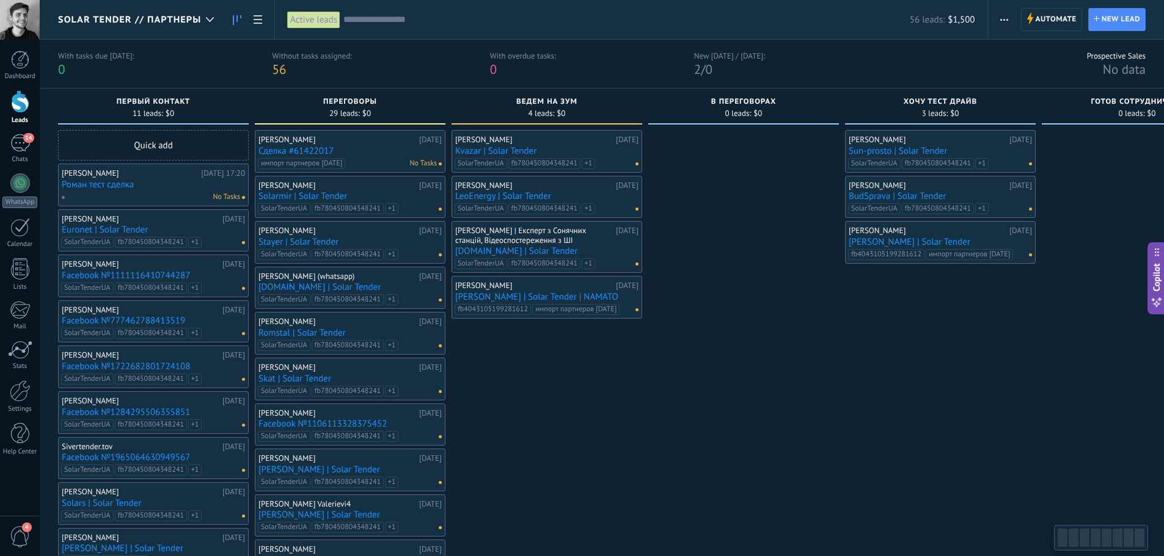
click at [194, 31] on div "Solar Tender // Партнеры" at bounding box center [139, 19] width 162 height 39
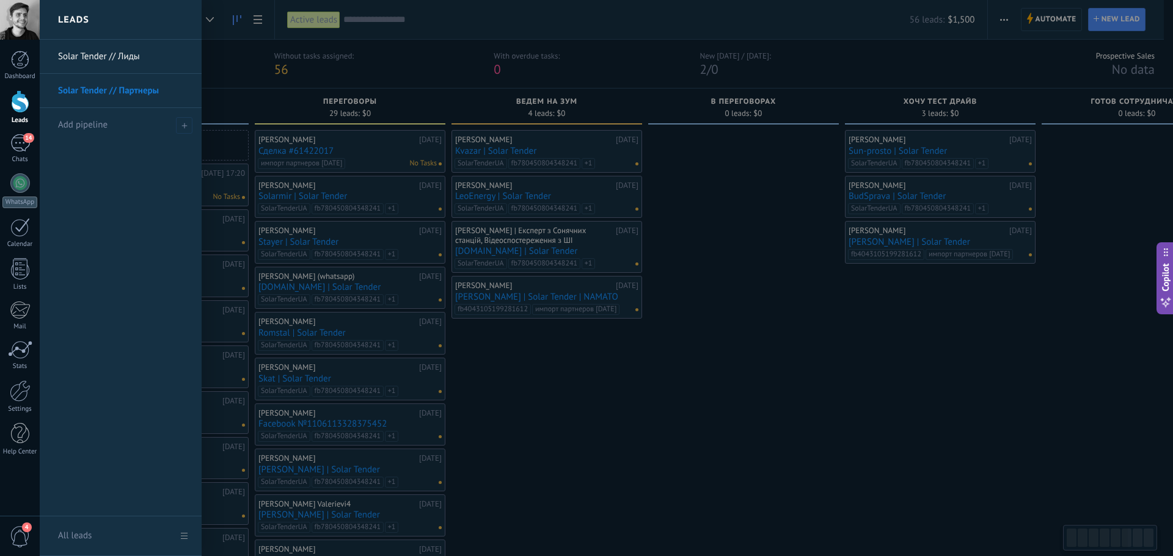
click at [123, 54] on link "Solar Tender // Лиды" at bounding box center [123, 57] width 131 height 34
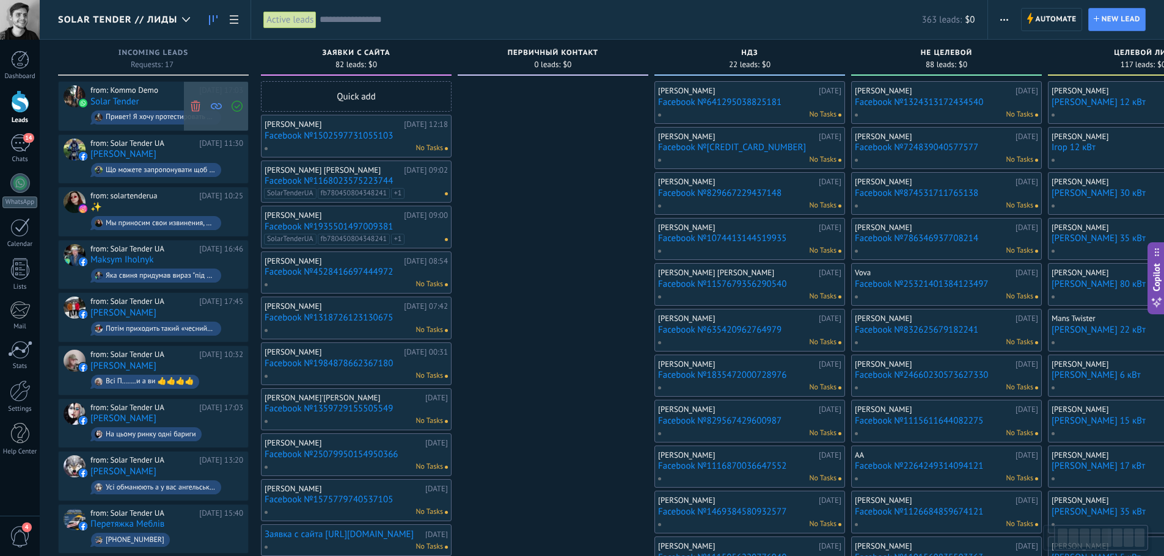
click at [195, 107] on icon at bounding box center [195, 105] width 11 height 11
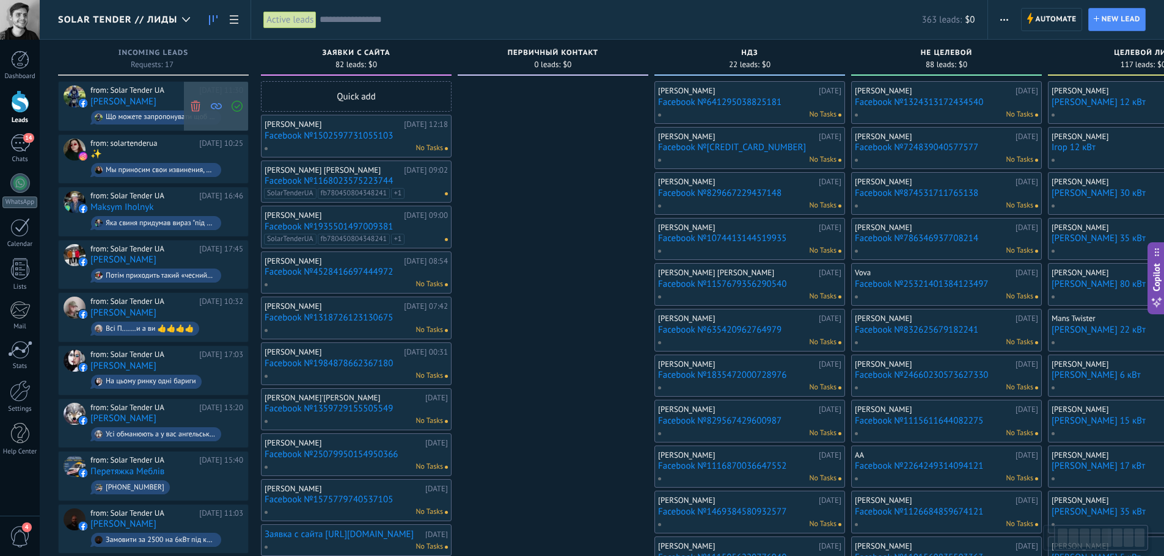
click at [196, 108] on use at bounding box center [195, 105] width 9 height 11
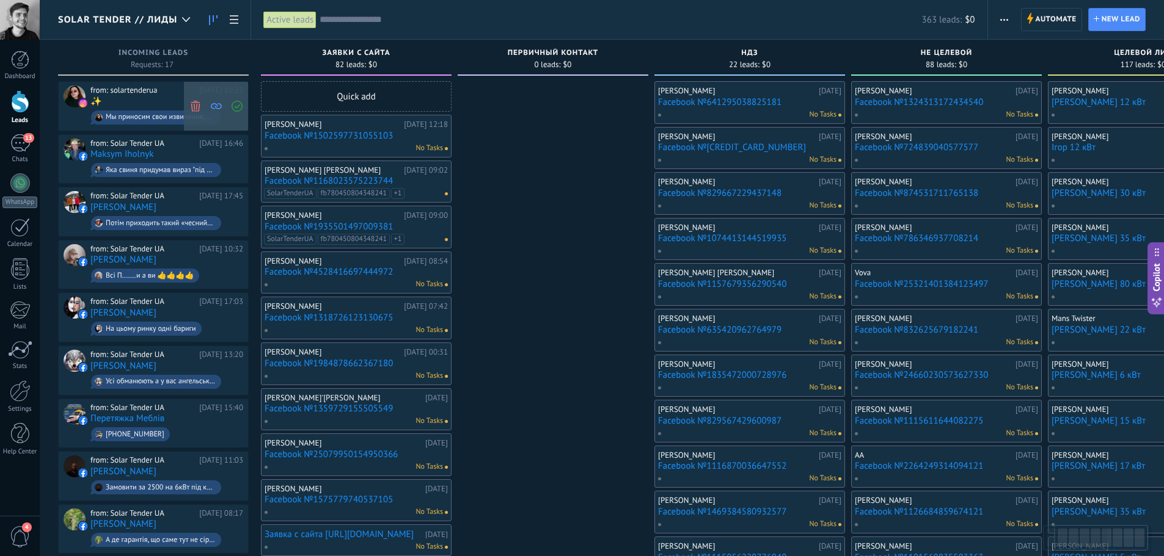
click at [195, 111] on span at bounding box center [195, 106] width 16 height 49
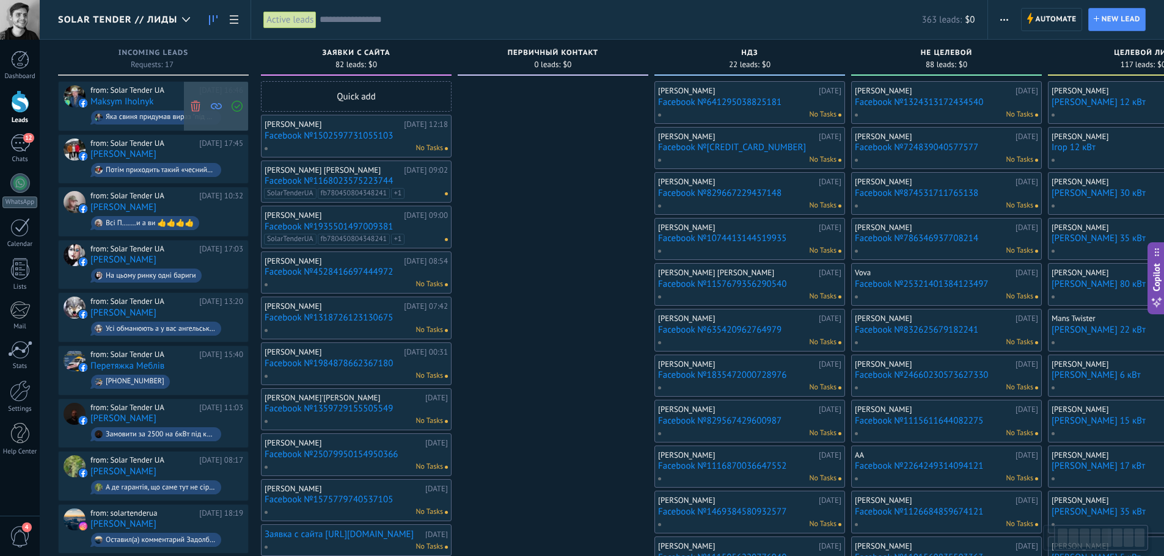
click at [195, 104] on icon at bounding box center [195, 105] width 11 height 11
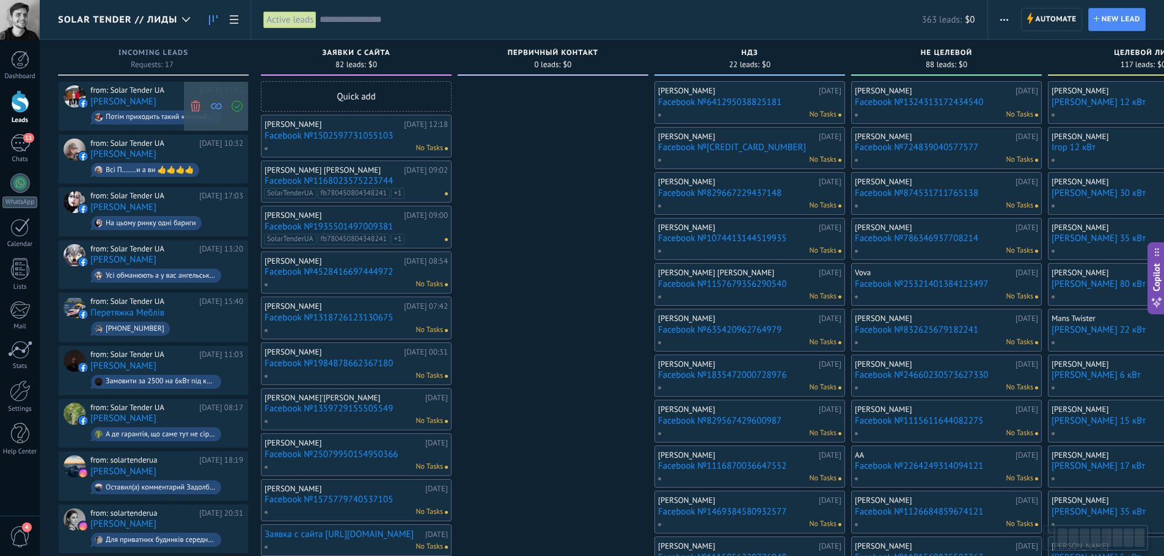
click at [199, 111] on span at bounding box center [195, 106] width 16 height 49
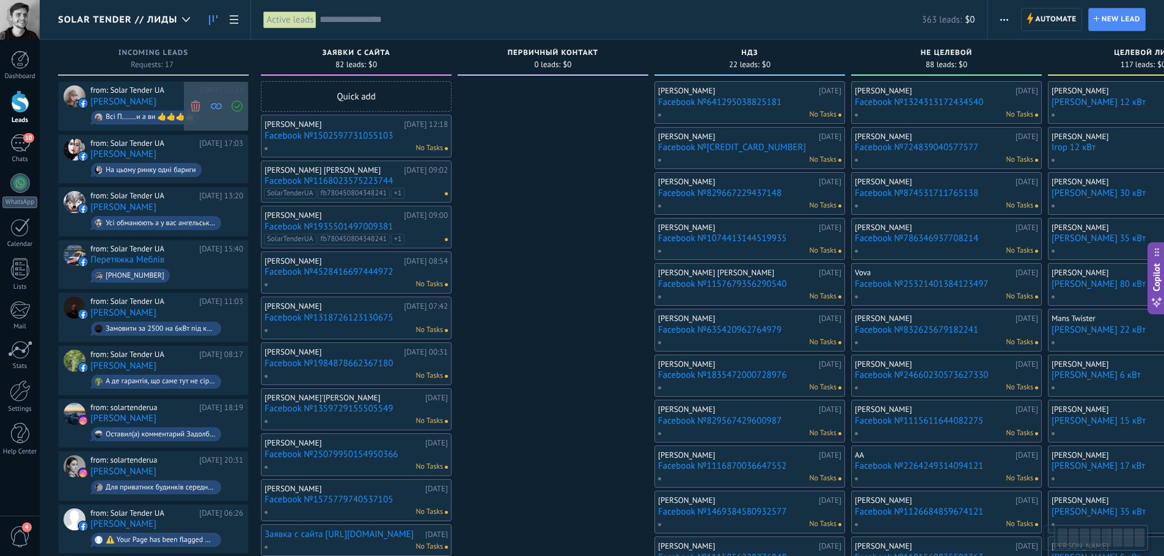
click at [198, 109] on icon at bounding box center [195, 105] width 11 height 11
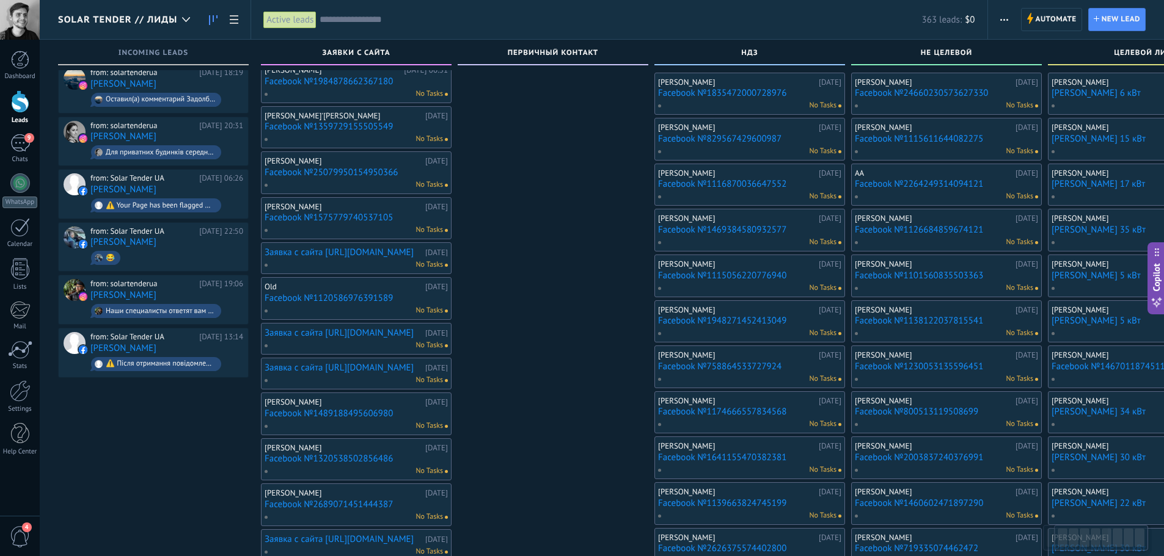
scroll to position [280, 0]
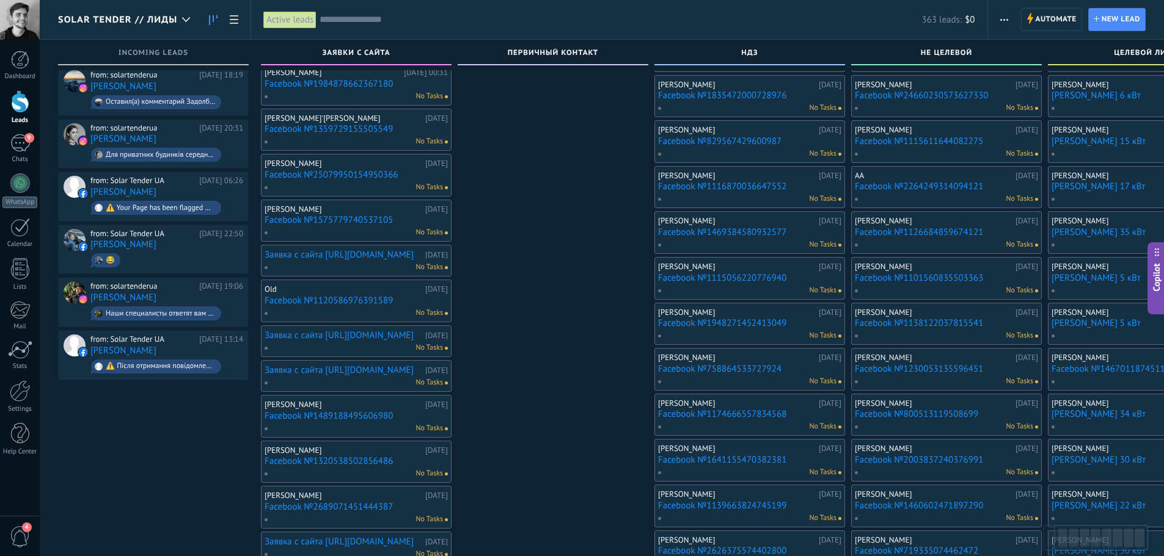
click at [329, 252] on link "Заявка с сайта https://solartender.in.ua" at bounding box center [344, 255] width 158 height 10
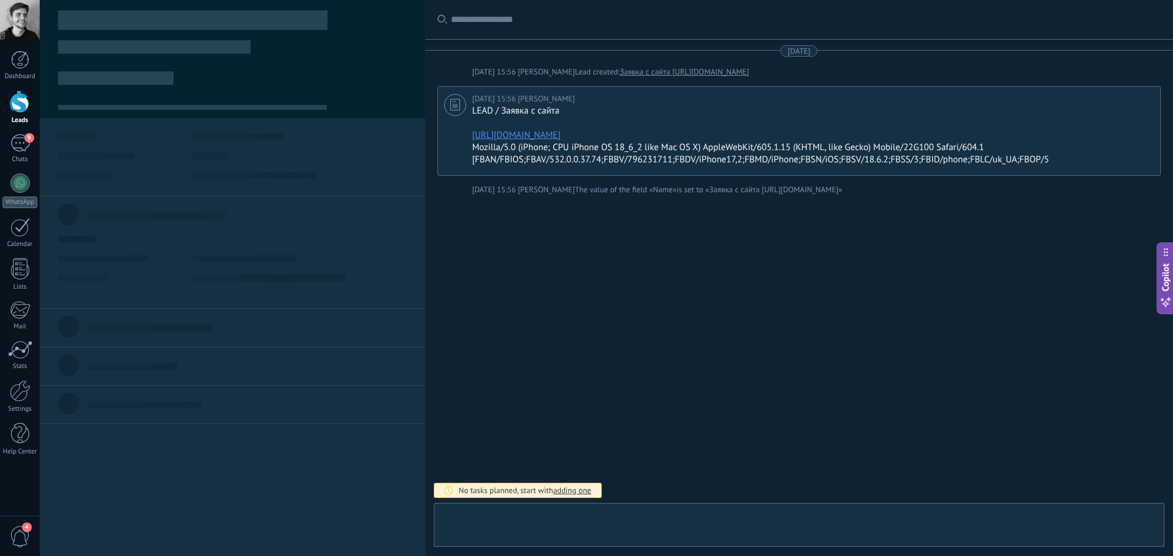
type textarea "***"
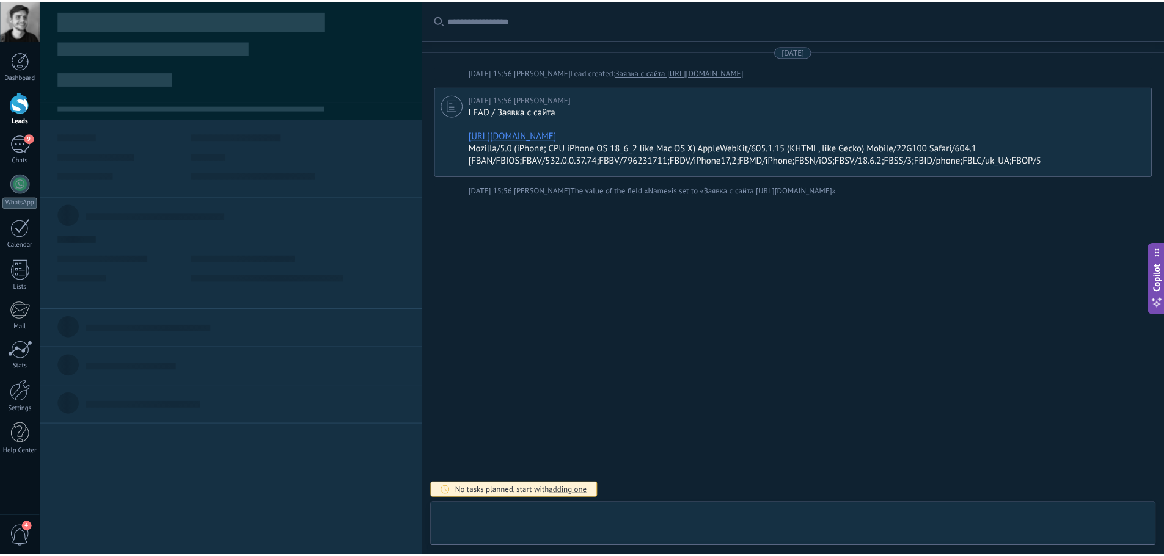
scroll to position [12, 0]
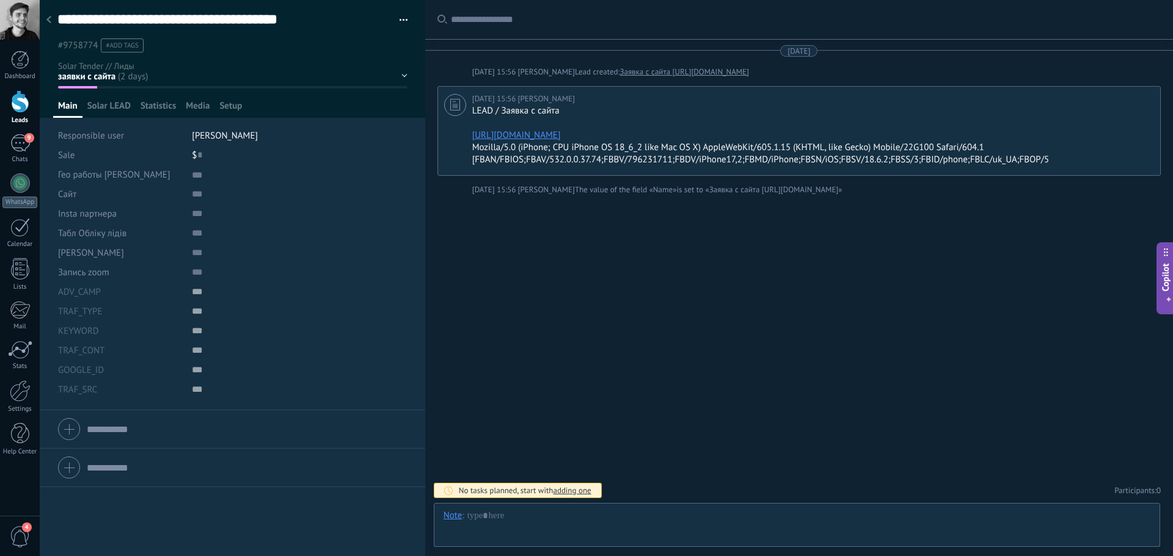
click at [52, 20] on div at bounding box center [48, 21] width 17 height 24
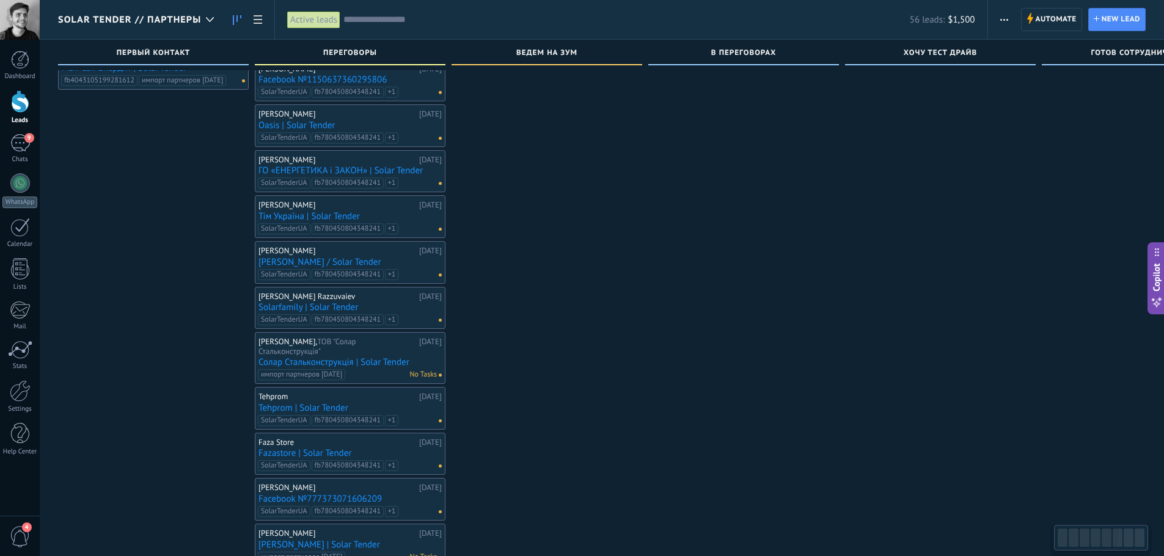
scroll to position [550, 0]
